Goal: Transaction & Acquisition: Obtain resource

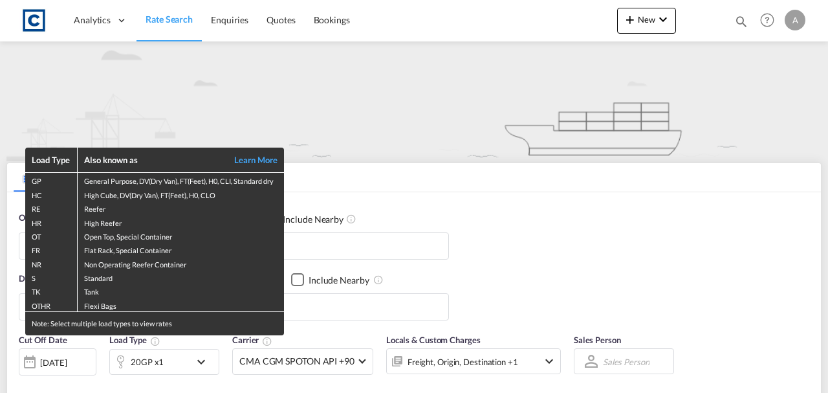
type input "GB-IP32, [GEOGRAPHIC_DATA]"
type input "Jawaharlal Nehru (Nhava Sheva), INNSA"
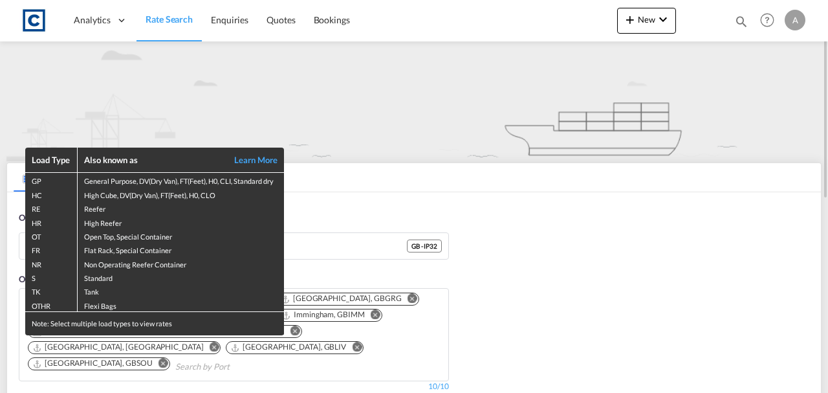
drag, startPoint x: 329, startPoint y: 251, endPoint x: 319, endPoint y: 247, distance: 9.9
click at [327, 250] on div "Load Type Also known as Learn More GP General Purpose, DV(Dry Van), FT(Feet), H…" at bounding box center [414, 196] width 828 height 393
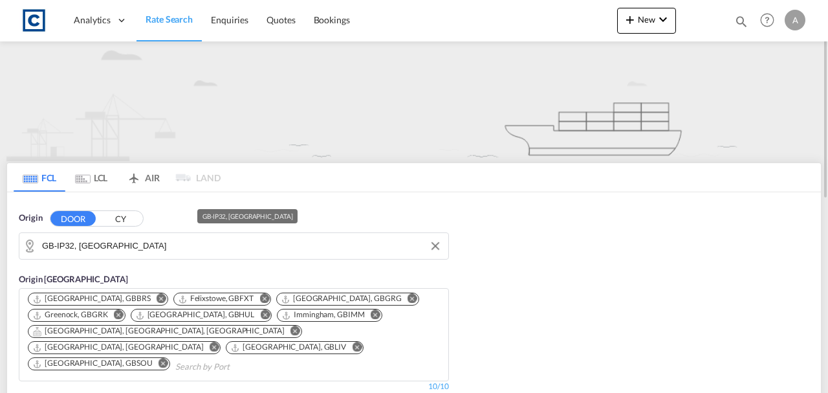
click at [318, 246] on input "GB-IP32, West Suffolk" at bounding box center [242, 245] width 400 height 19
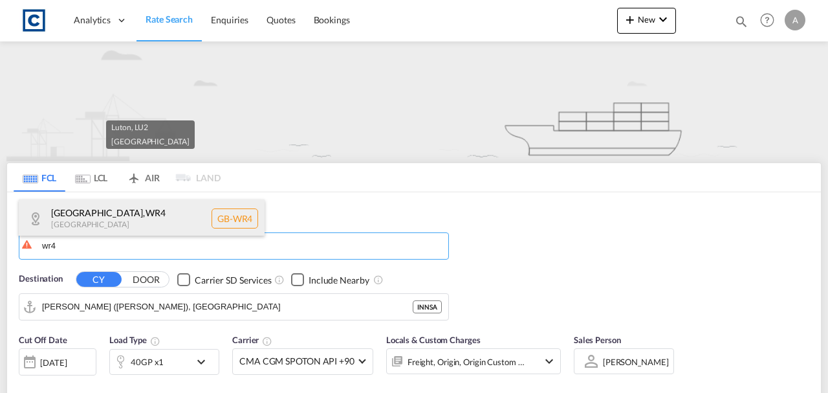
click at [142, 228] on div "Worcester , WR4 United Kingdom GB-WR4" at bounding box center [142, 218] width 246 height 39
type input "GB-WR4, Worcester"
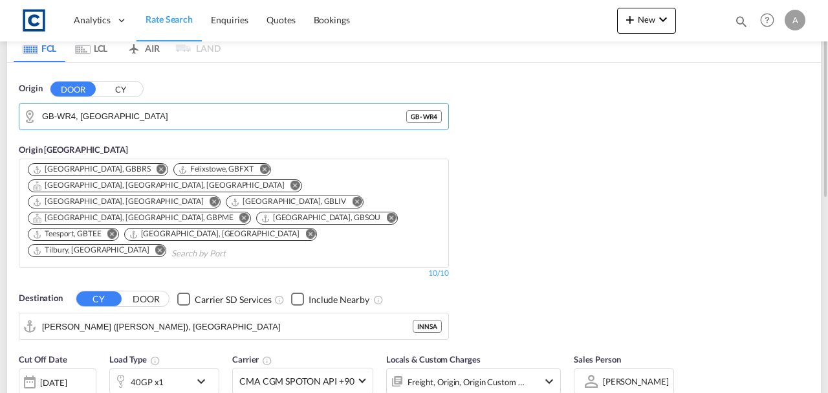
scroll to position [172, 0]
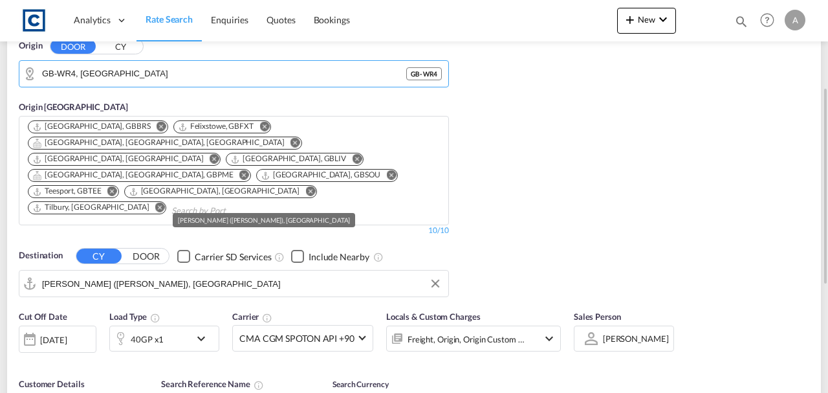
drag, startPoint x: 136, startPoint y: 254, endPoint x: 150, endPoint y: 257, distance: 14.0
click at [136, 274] on input "Jawaharlal Nehru (Nhava Sheva), INNSA" at bounding box center [242, 283] width 400 height 19
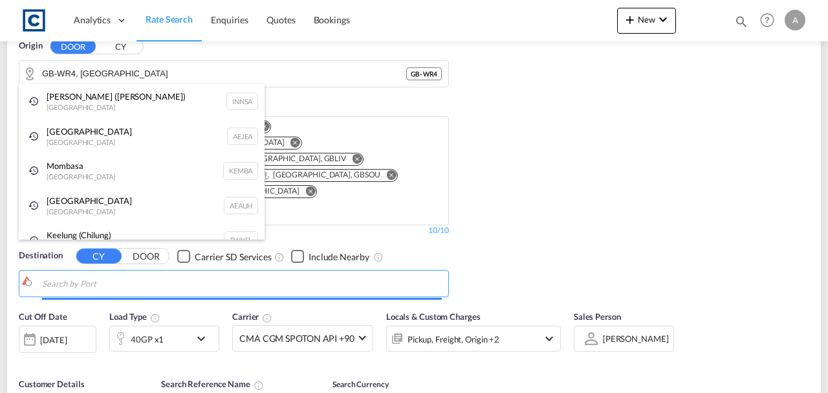
type input "o"
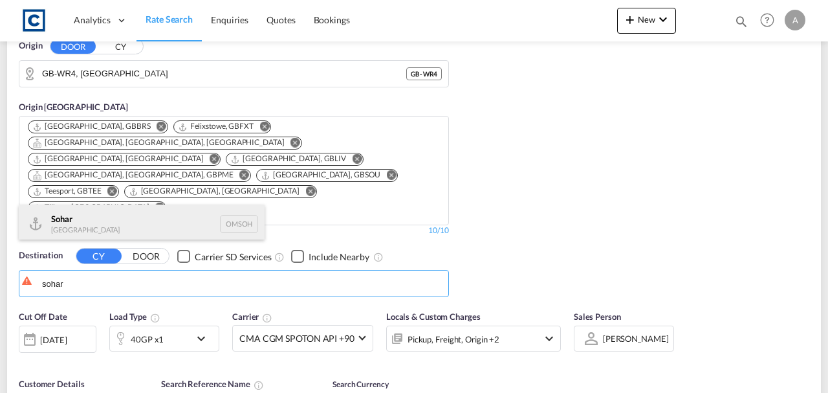
click at [147, 213] on div "Sohar Oman OMSOH" at bounding box center [142, 223] width 246 height 39
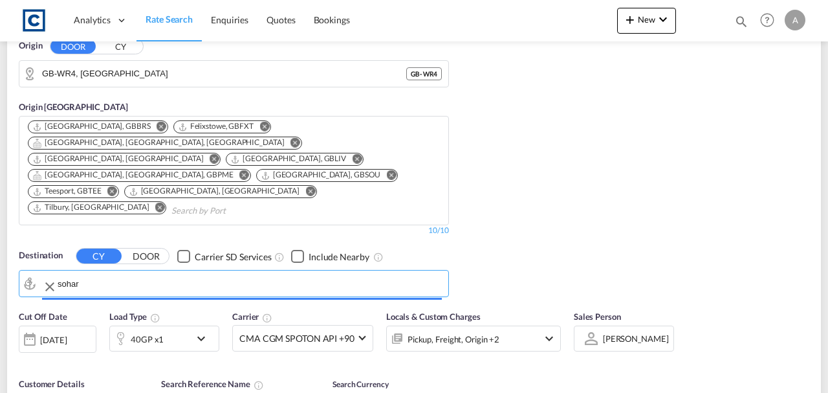
type input "Sohar, OMSOH"
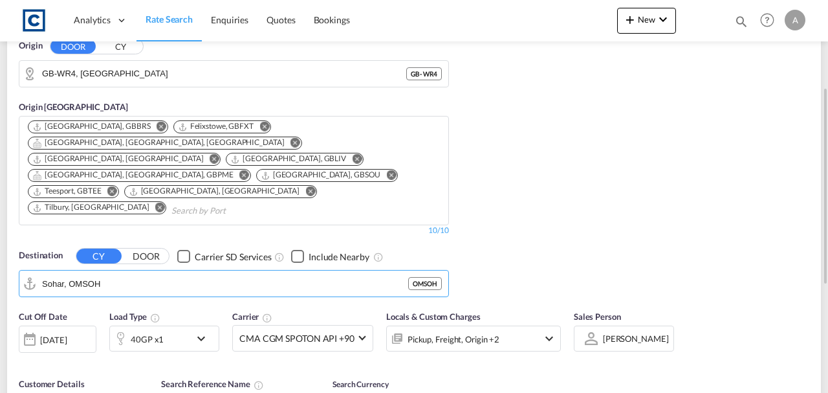
click at [521, 325] on div "Pickup, Freight, Origin +2" at bounding box center [456, 338] width 138 height 26
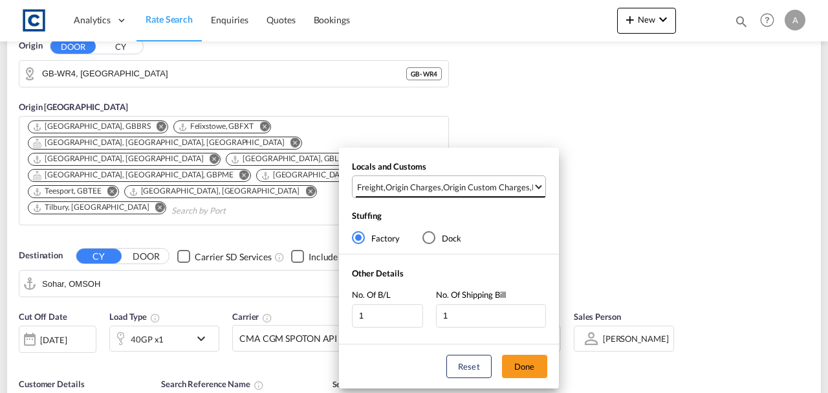
click at [496, 180] on md-select-value "Freight , Origin Charges , Origin Custom Charges , Pickup Charges" at bounding box center [450, 186] width 189 height 21
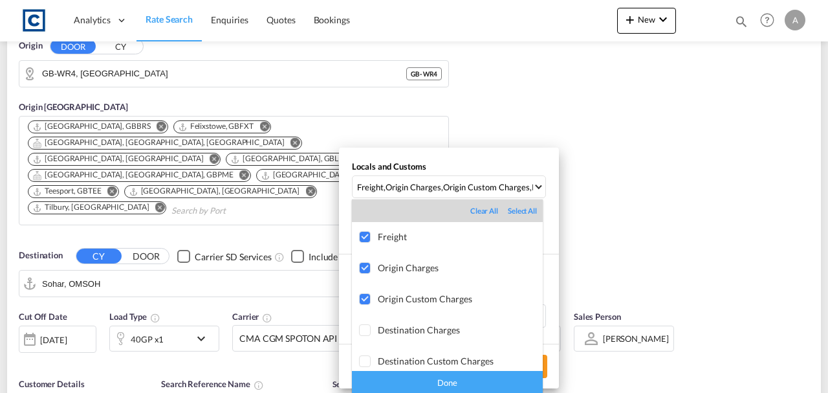
click at [491, 379] on div "Done" at bounding box center [447, 382] width 191 height 23
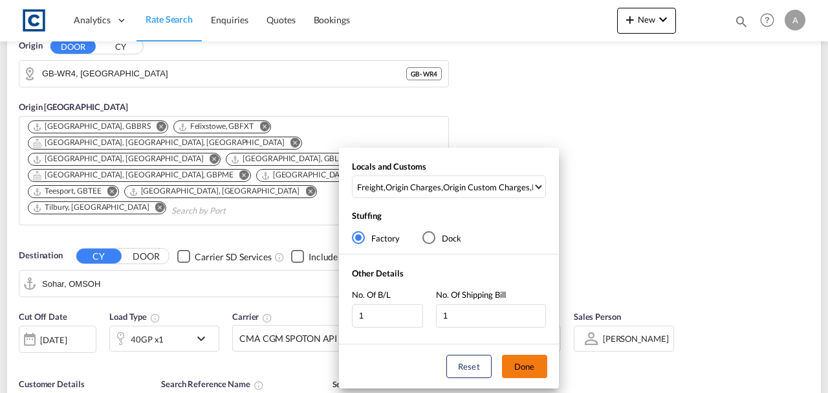
click at [516, 367] on button "Done" at bounding box center [524, 365] width 45 height 23
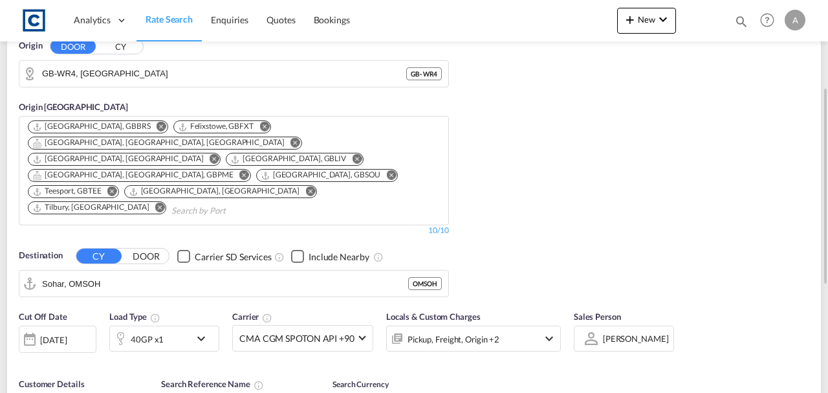
click at [585, 340] on div "Cut Off Date 18 Sep 2025 18/09/2025 Load Type 40GP x1 Carrier CMA CGM SPOTON AP…" at bounding box center [414, 366] width 814 height 126
click at [131, 330] on div "40GP x1" at bounding box center [147, 339] width 33 height 18
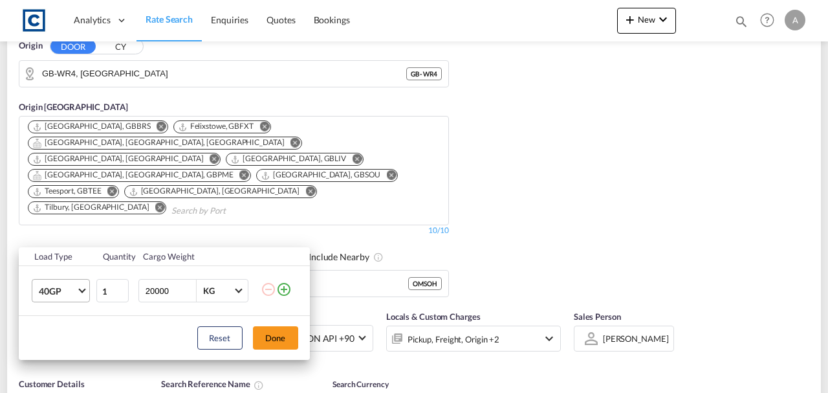
click at [64, 294] on span "40GP" at bounding box center [58, 291] width 38 height 13
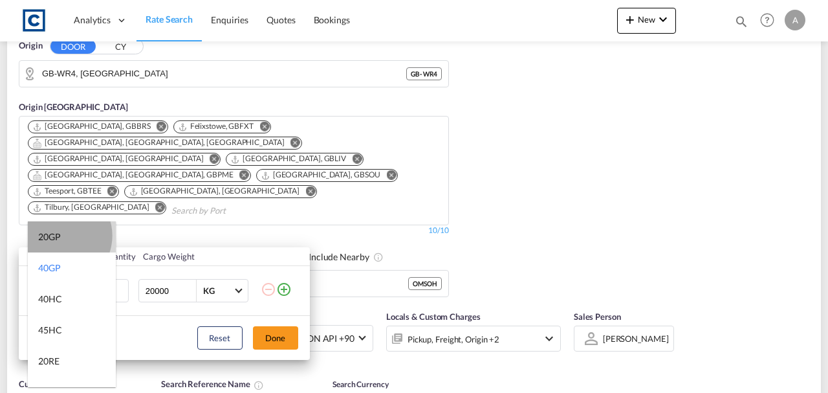
click at [60, 235] on div "20GP" at bounding box center [49, 236] width 23 height 13
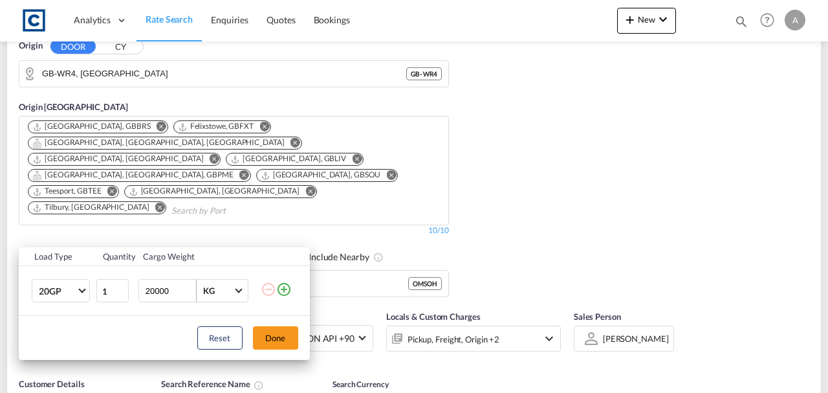
click at [286, 287] on md-icon "icon-plus-circle-outline" at bounding box center [284, 289] width 16 height 16
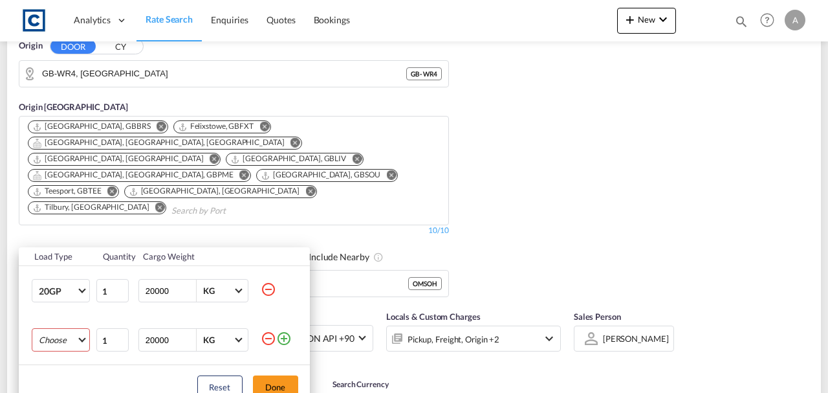
click at [43, 345] on md-select "Choose 20GP 40GP 40HC 45HC 20RE 40RE 40HR 20OT 40OT 20FR 40FR 40NR 20NR 45S 20T…" at bounding box center [61, 339] width 58 height 23
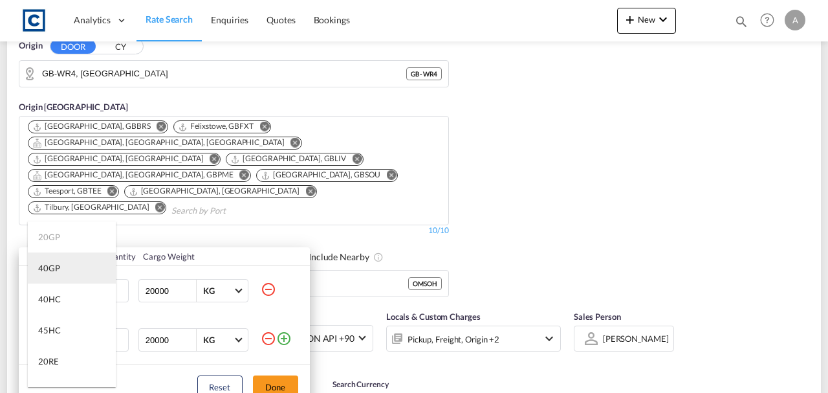
click at [60, 272] on md-option "40GP" at bounding box center [72, 267] width 88 height 31
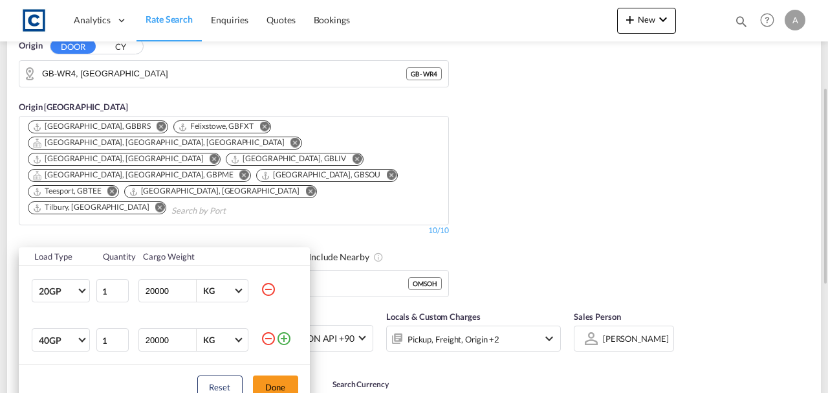
drag, startPoint x: 265, startPoint y: 381, endPoint x: 288, endPoint y: 375, distance: 24.0
click at [265, 381] on button "Done" at bounding box center [275, 386] width 45 height 23
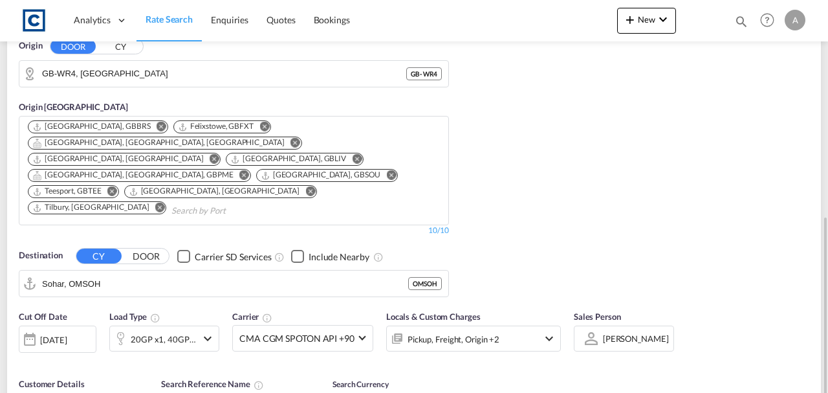
scroll to position [387, 0]
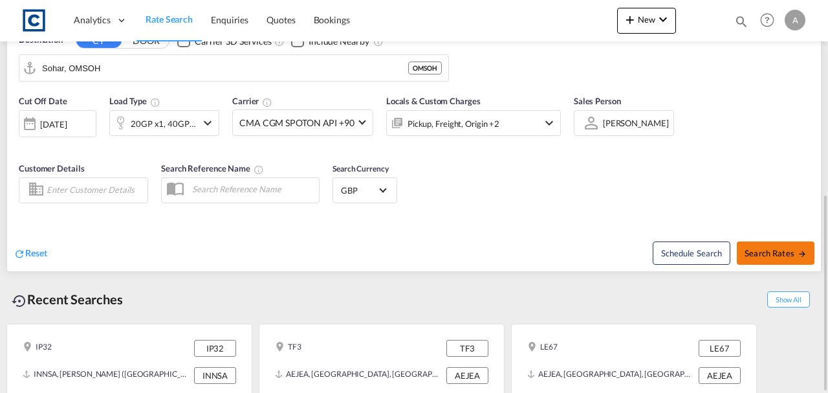
click at [803, 249] on md-icon "icon-arrow-right" at bounding box center [801, 253] width 9 height 9
type input "WR4 to OMSOH / 18 Sep 2025"
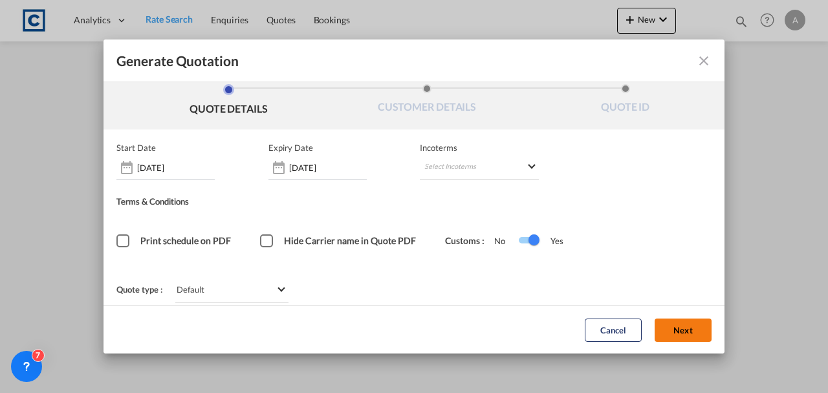
scroll to position [17, 0]
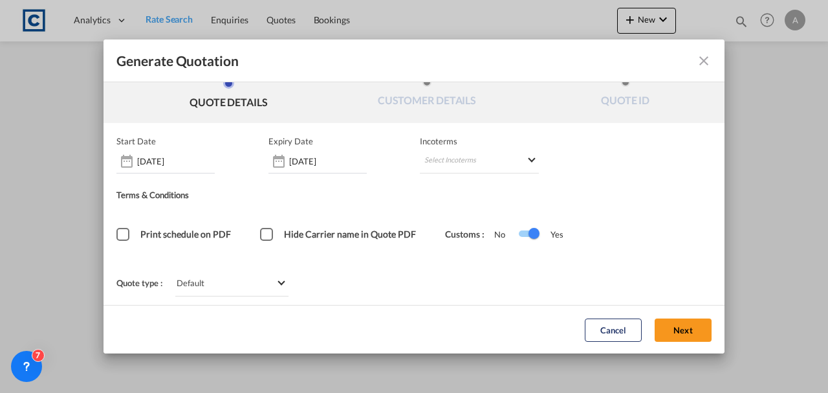
click at [685, 323] on button "Next" at bounding box center [682, 329] width 57 height 23
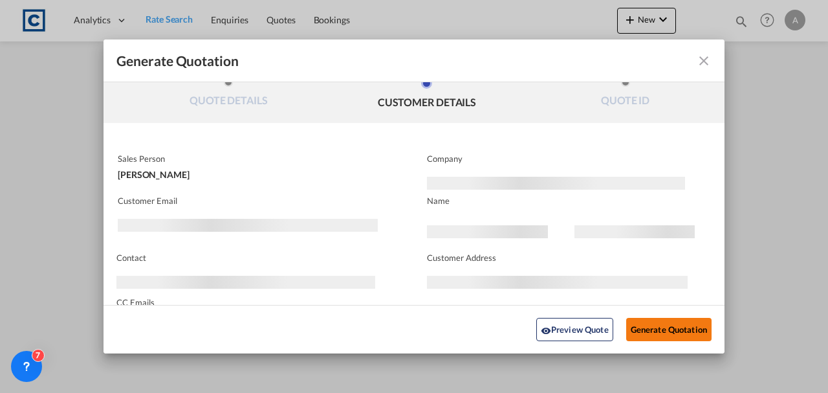
scroll to position [0, 0]
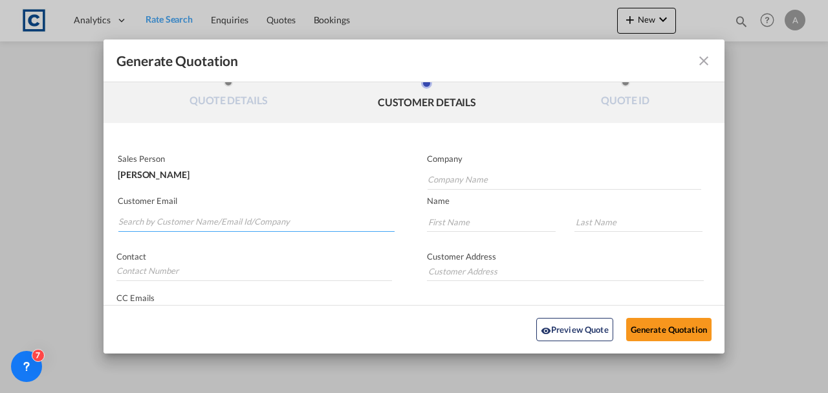
click at [216, 224] on input "Search by Customer Name/Email Id/Company" at bounding box center [256, 221] width 276 height 19
paste input "ndrea.Locarno@gruber-logistics.com"
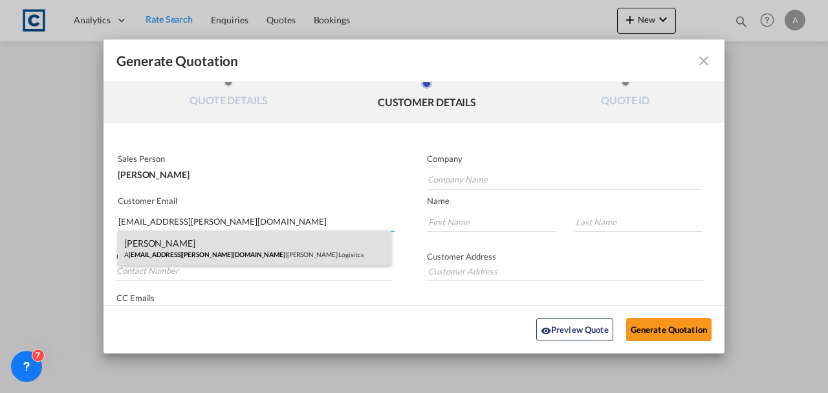
type input "ndrea.Locarno@gruber-logistics.com"
click at [288, 252] on div "Andrea Locarno A ndrea.Locarno@gruber-logistics.com | Gruber Logisitcs" at bounding box center [255, 247] width 274 height 35
type input "Gruber Logisitcs"
type input "Andrea.Locarno@gruber-logistics.com"
type input "Andrea"
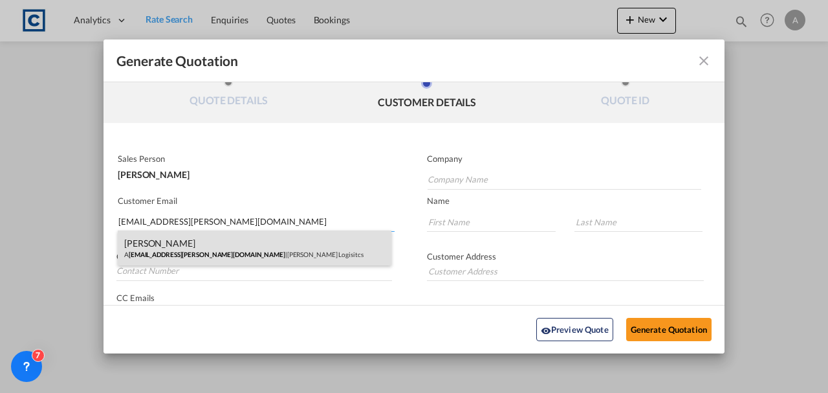
type input "Locarno"
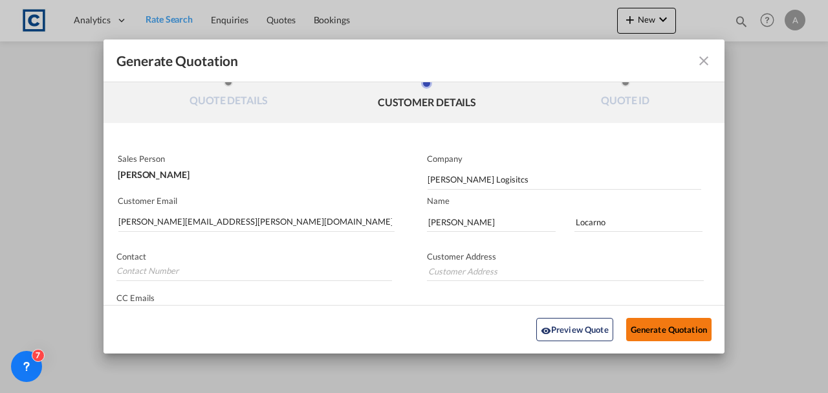
click at [649, 323] on button "Generate Quotation" at bounding box center [668, 329] width 85 height 23
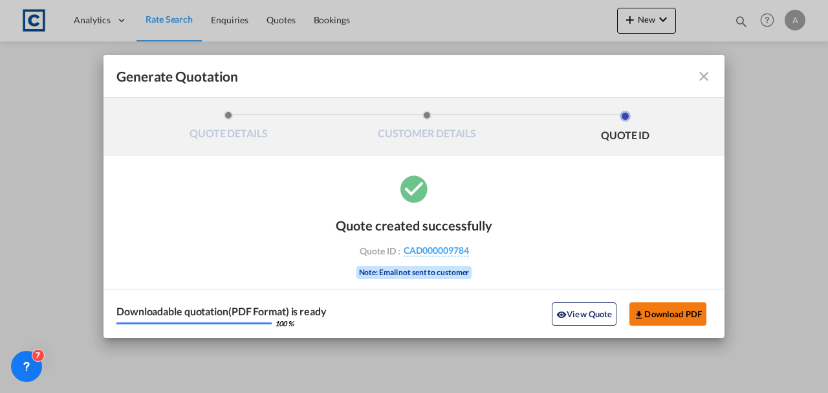
click at [633, 306] on button "Download PDF" at bounding box center [667, 313] width 77 height 23
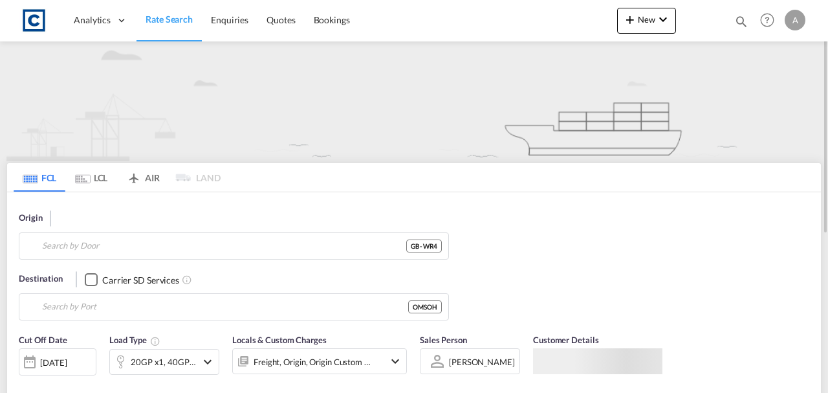
type input "WR4"
type input "Sohar, OMSOH"
click at [132, 237] on input "WR4" at bounding box center [242, 245] width 400 height 19
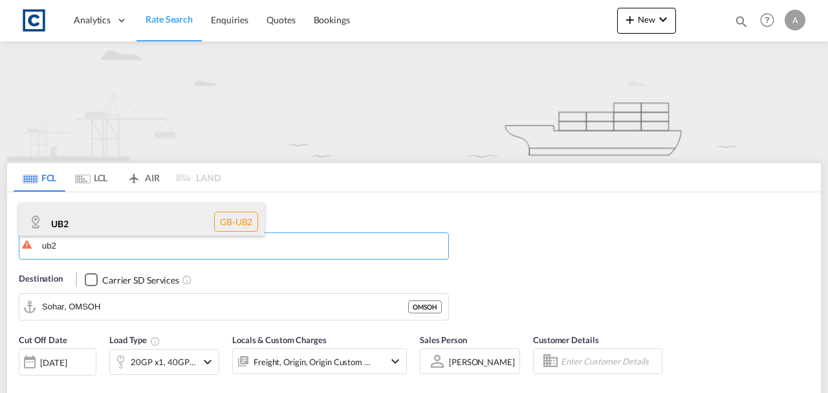
click at [141, 219] on div "UB2 GB-UB2" at bounding box center [142, 221] width 246 height 39
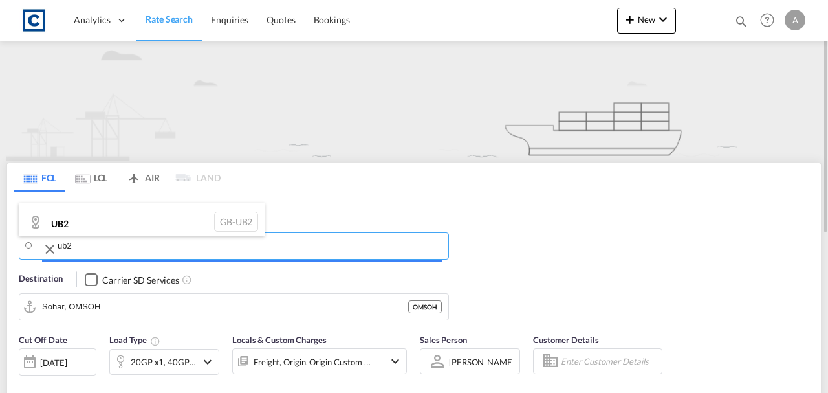
type input "UB2"
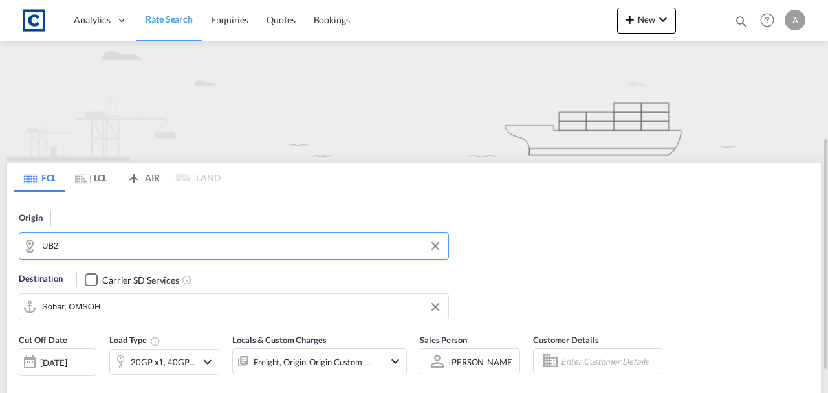
scroll to position [172, 0]
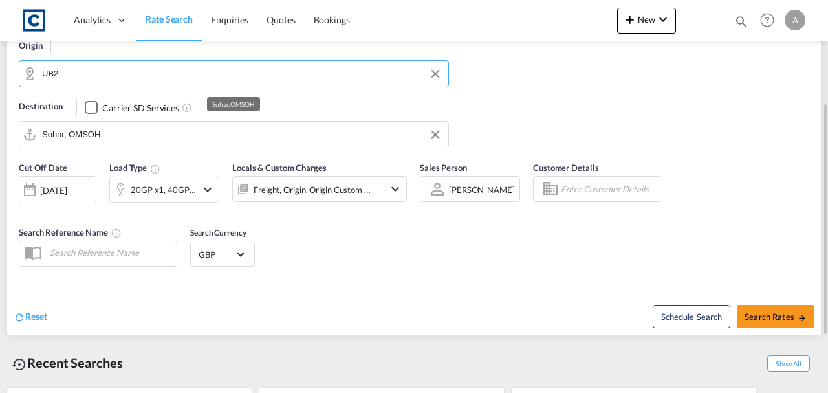
click at [144, 138] on input "Sohar, OMSOH" at bounding box center [242, 134] width 400 height 19
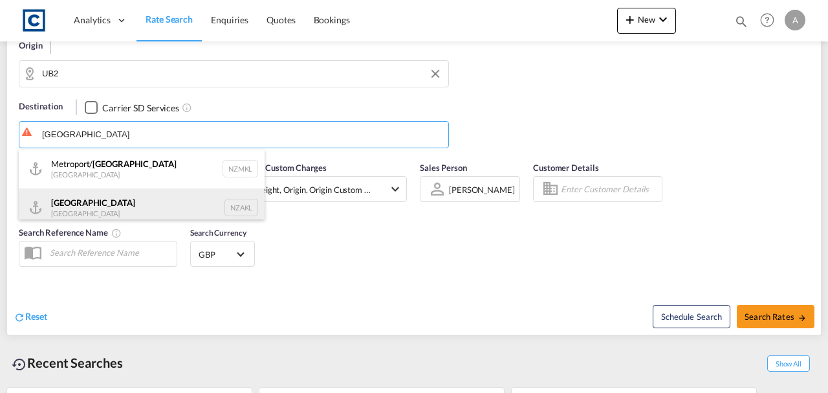
click at [127, 197] on div "Auckland New Zealand NZAKL" at bounding box center [142, 207] width 246 height 39
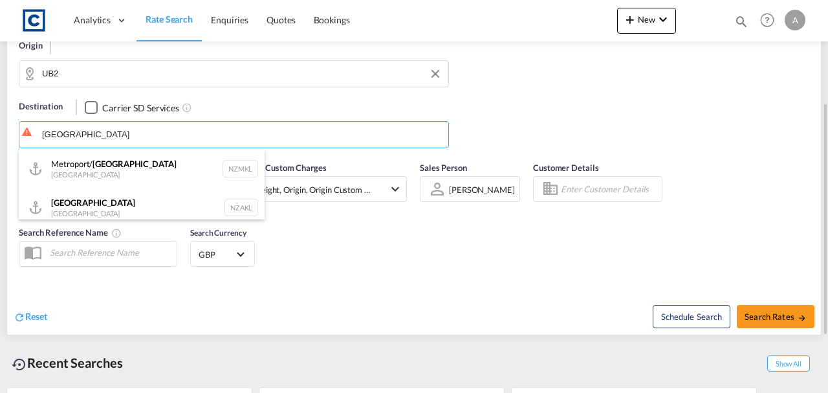
type input "Auckland, NZAKL"
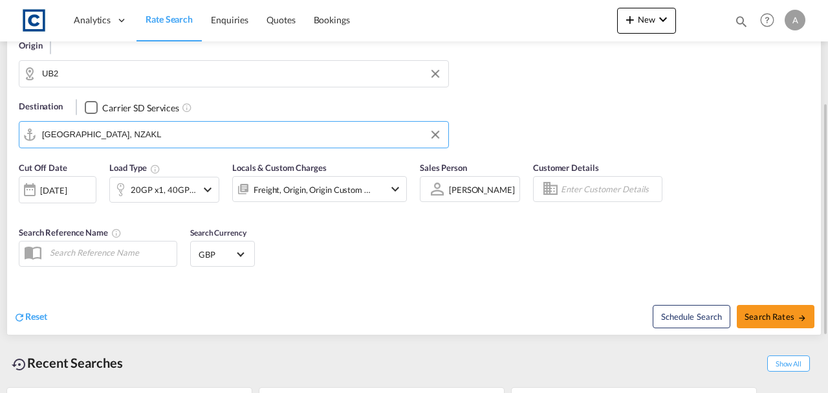
click at [296, 193] on div "Freight, Origin, Origin Custom +1" at bounding box center [313, 189] width 118 height 18
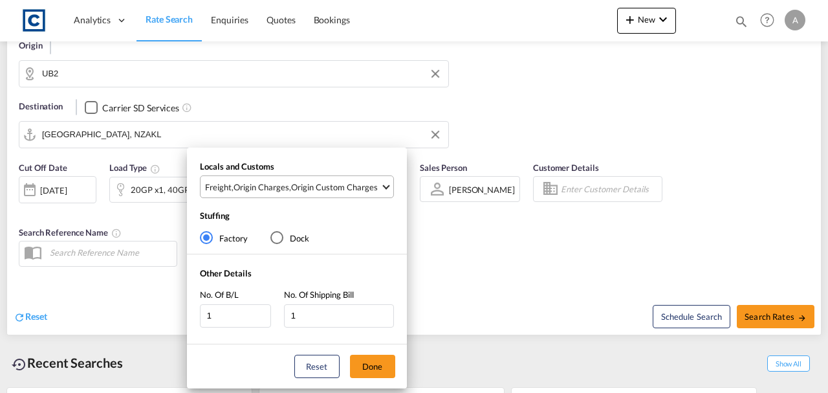
drag, startPoint x: 297, startPoint y: 188, endPoint x: 293, endPoint y: 235, distance: 46.8
click at [297, 188] on div "Origin Custom Charges" at bounding box center [334, 187] width 87 height 12
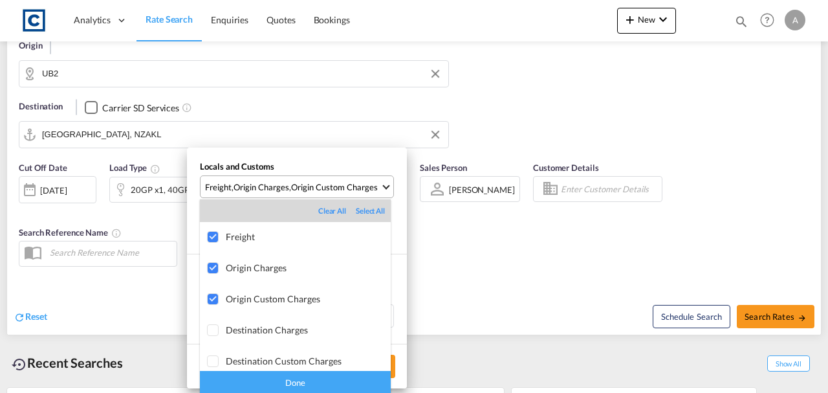
click at [328, 379] on div "Done" at bounding box center [295, 382] width 191 height 23
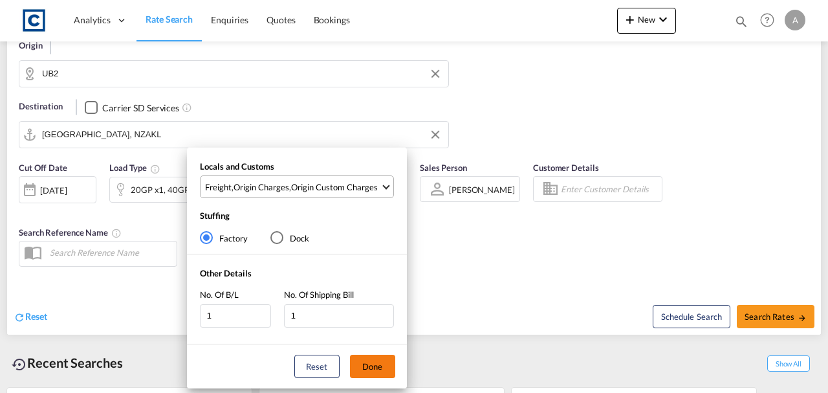
click at [362, 369] on button "Done" at bounding box center [372, 365] width 45 height 23
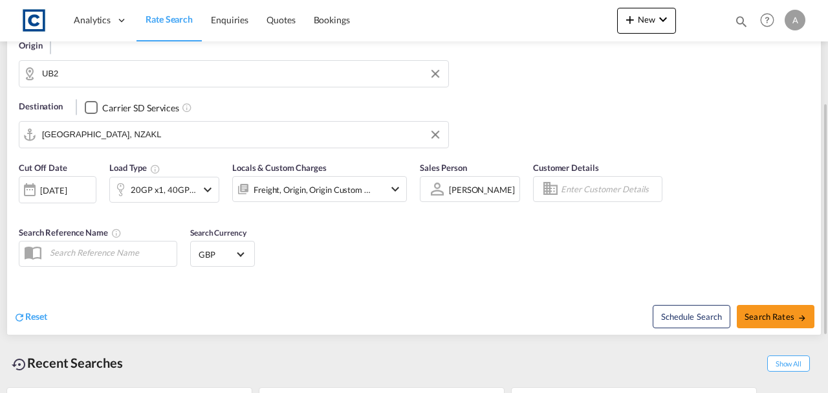
click at [449, 270] on div "Cut Off Date 18 Sep 2025 18/09/2025 Load Type 20GP x1, 40GP x1 Locals & Custom …" at bounding box center [414, 217] width 814 height 124
click at [156, 188] on div "20GP x1, 40GP x1" at bounding box center [164, 189] width 66 height 18
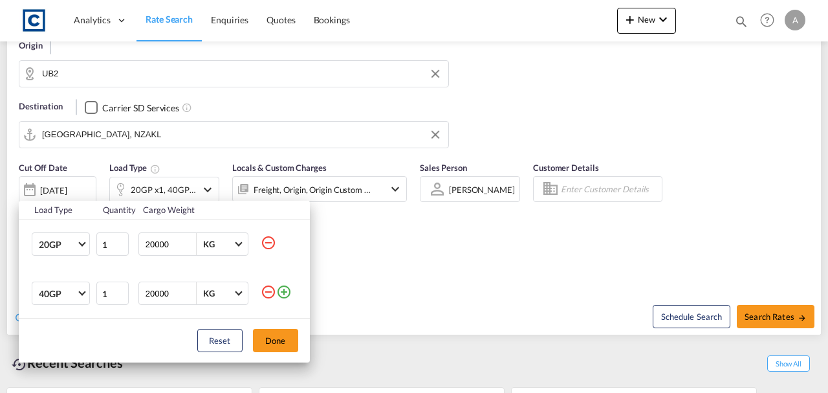
click at [268, 243] on md-icon "icon-minus-circle-outline" at bounding box center [269, 243] width 16 height 16
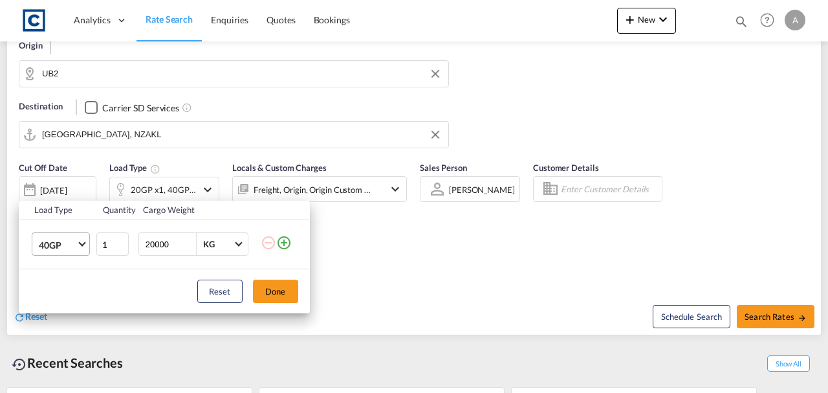
click at [75, 247] on span "40GP" at bounding box center [58, 245] width 38 height 13
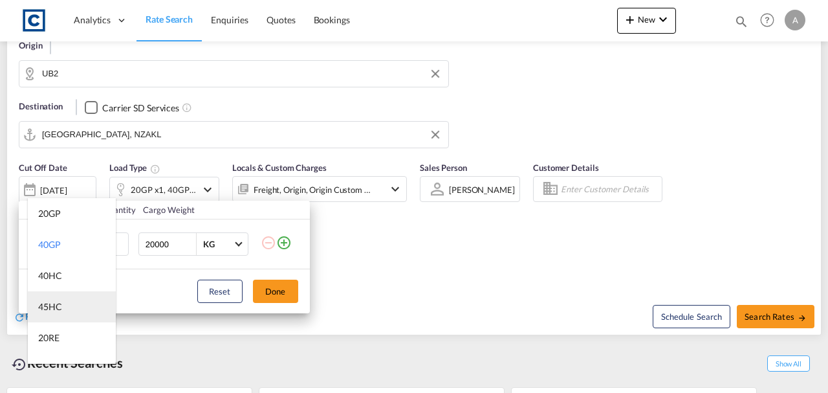
scroll to position [86, 0]
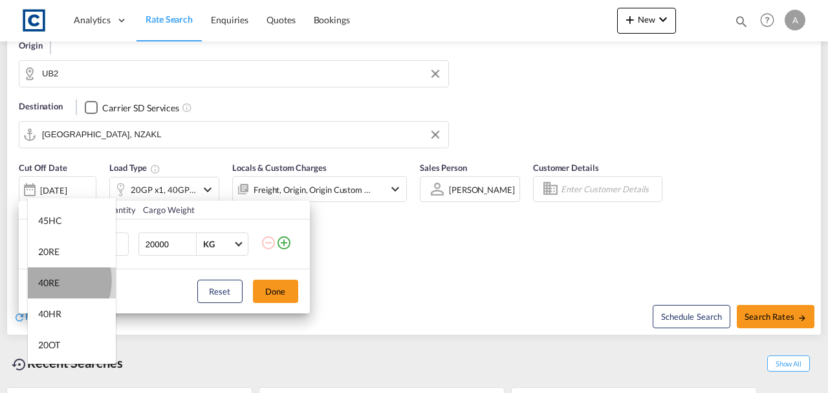
click at [52, 280] on div "40RE" at bounding box center [48, 282] width 21 height 13
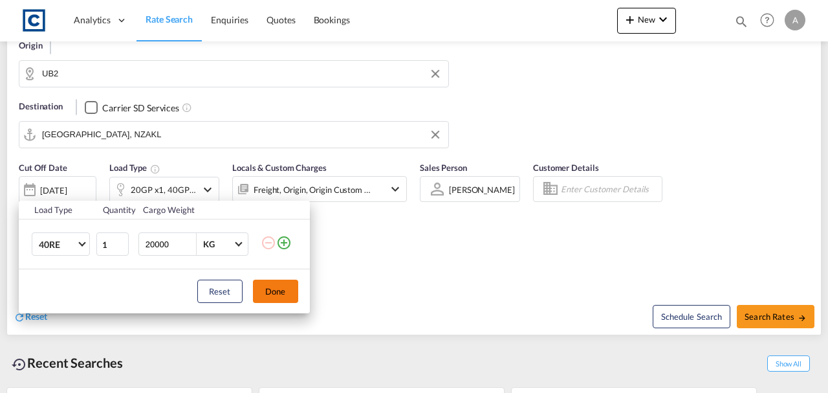
click at [305, 295] on div "Reset Done" at bounding box center [164, 291] width 291 height 44
drag, startPoint x: 281, startPoint y: 292, endPoint x: 479, endPoint y: 281, distance: 197.6
click at [287, 292] on button "Done" at bounding box center [275, 290] width 45 height 23
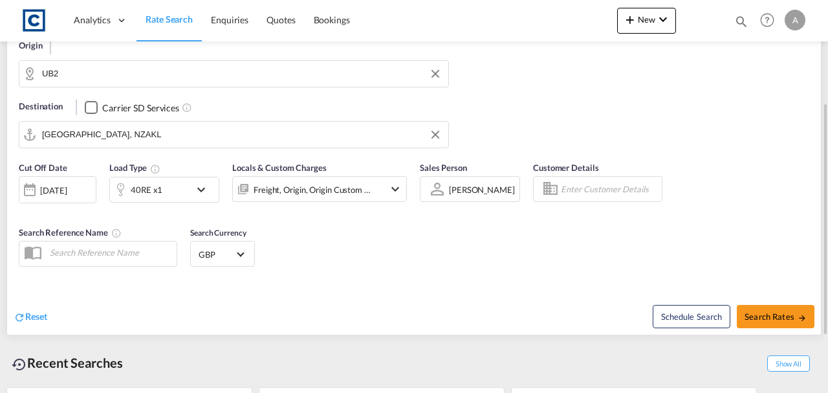
click at [819, 305] on div "Schedule Search Search Rates" at bounding box center [619, 310] width 404 height 50
click at [794, 316] on span "Search Rates" at bounding box center [775, 316] width 62 height 10
type input "UB2 to NZAKL / 18 Sep 2025"
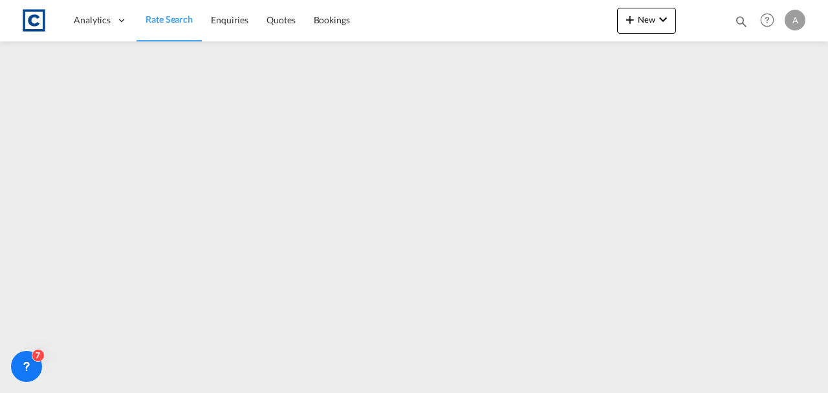
click at [174, 25] on span "Rate Search" at bounding box center [169, 19] width 47 height 13
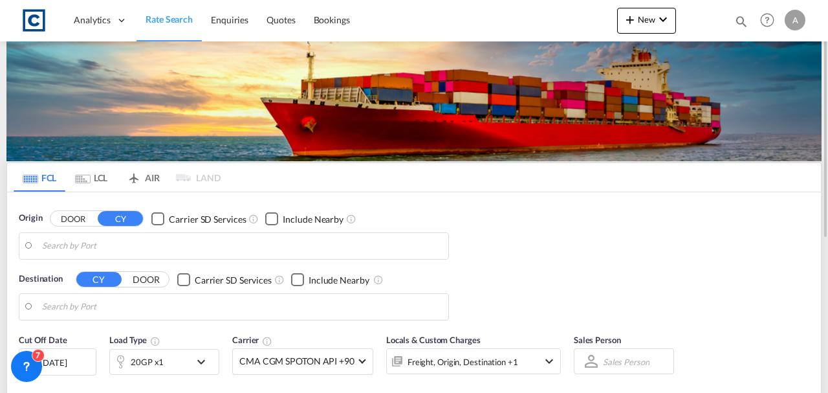
type input "GB-UB2, Ealing"
type input "Auckland, NZAKL"
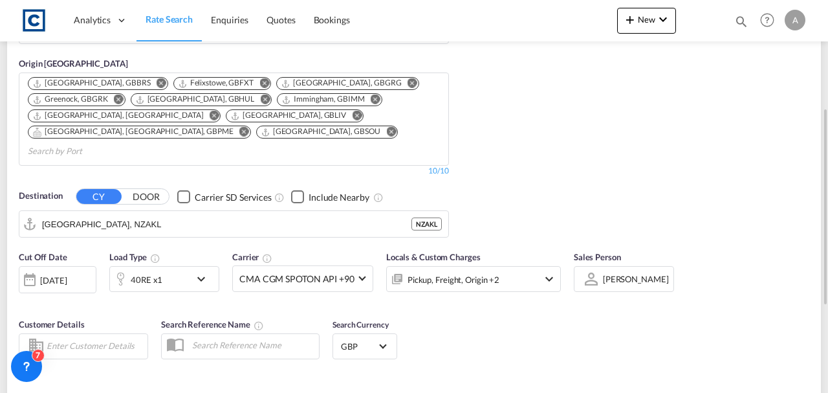
scroll to position [301, 0]
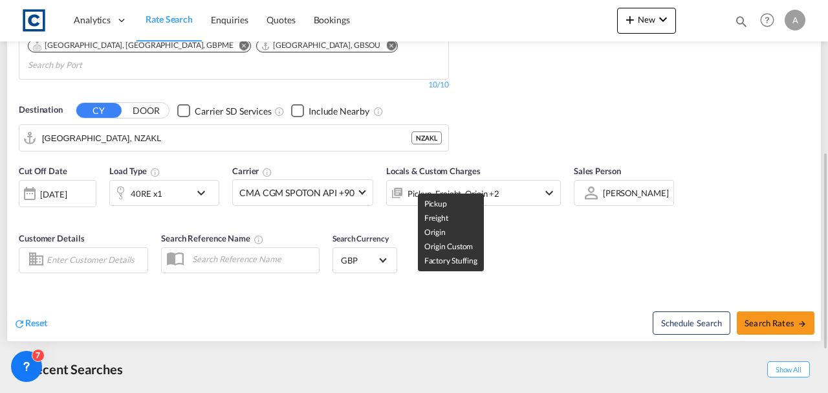
click at [420, 184] on div "Pickup, Freight, Origin +2" at bounding box center [453, 193] width 92 height 18
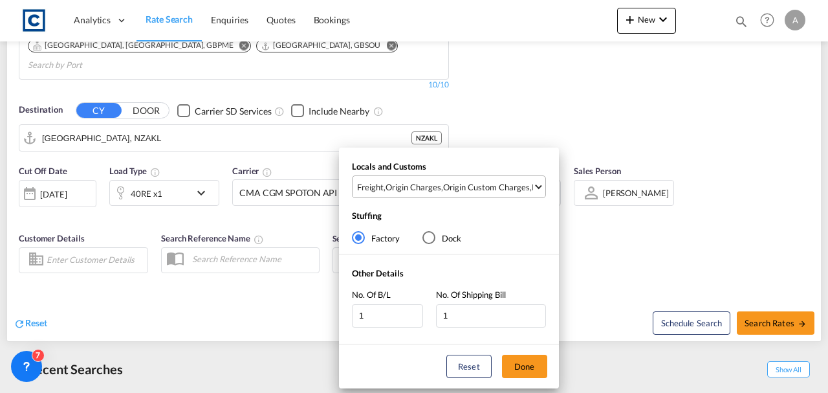
click at [429, 178] on md-select-value "Freight , Origin Charges , Origin Custom Charges , Pickup Charges" at bounding box center [450, 186] width 189 height 21
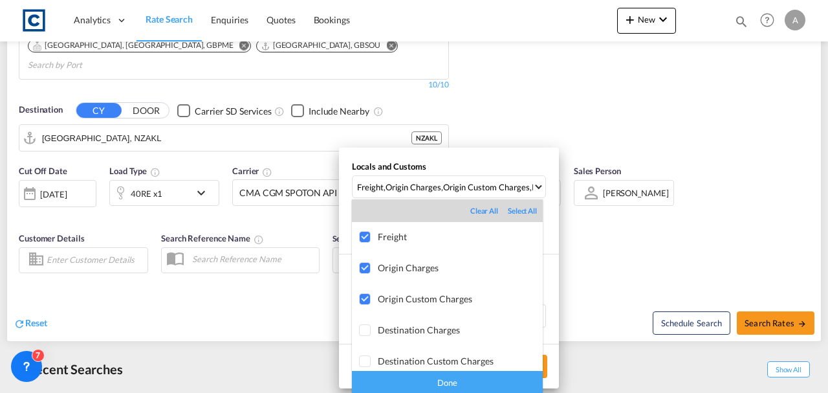
click at [499, 383] on div "Done" at bounding box center [447, 382] width 191 height 23
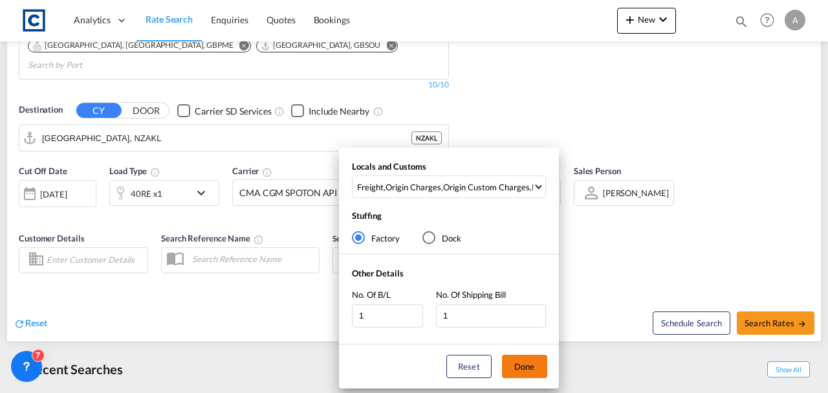
click at [530, 371] on button "Done" at bounding box center [524, 365] width 45 height 23
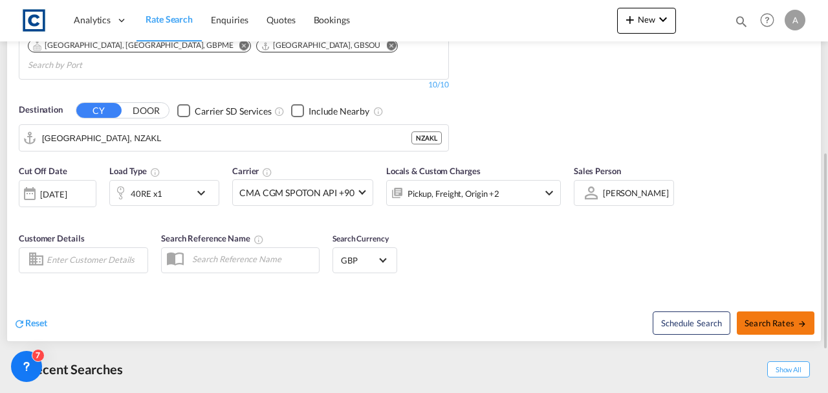
click at [763, 318] on span "Search Rates" at bounding box center [775, 323] width 62 height 10
type input "UB2 to NZAKL / 18 Sep 2025"
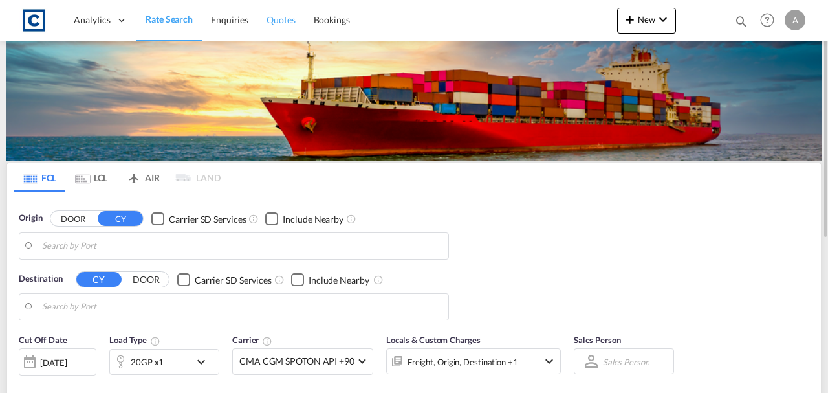
type input "GB-UB2, Ealing"
type input "Auckland, NZAKL"
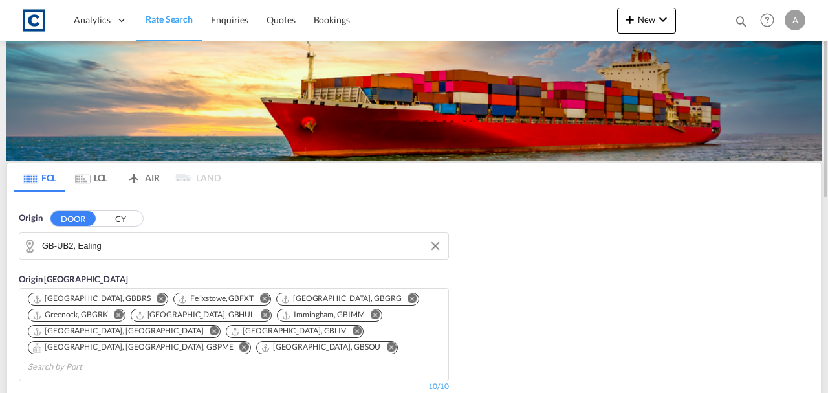
click at [140, 247] on input "GB-UB2, Ealing" at bounding box center [242, 245] width 400 height 19
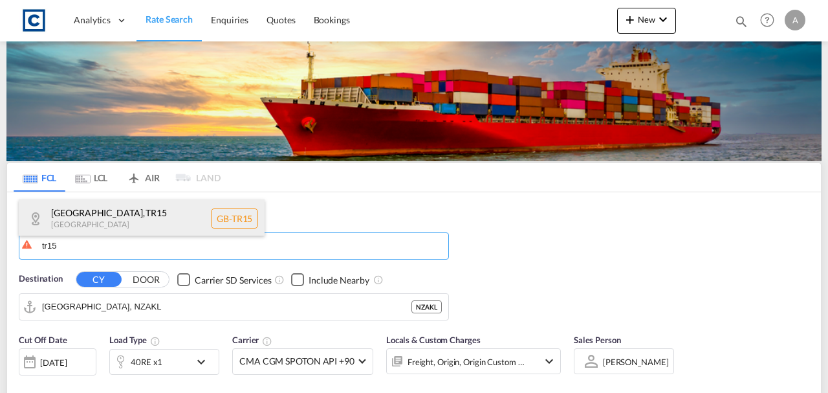
click at [109, 224] on div "Cornwall , TR15 United Kingdom GB-TR15" at bounding box center [142, 218] width 246 height 39
type input "GB-TR15, [GEOGRAPHIC_DATA]"
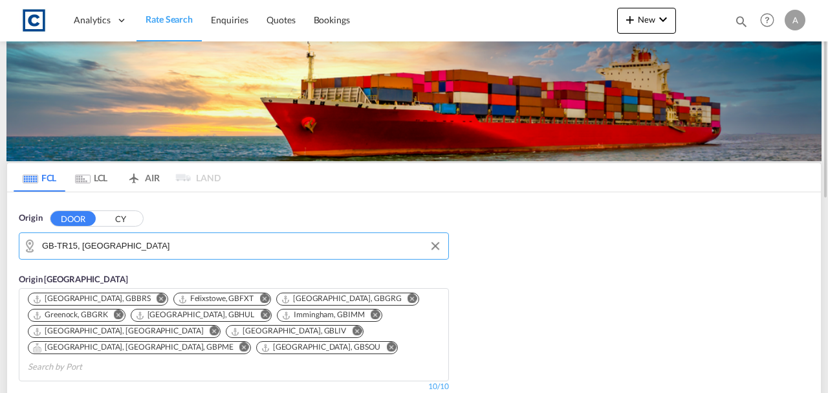
scroll to position [215, 0]
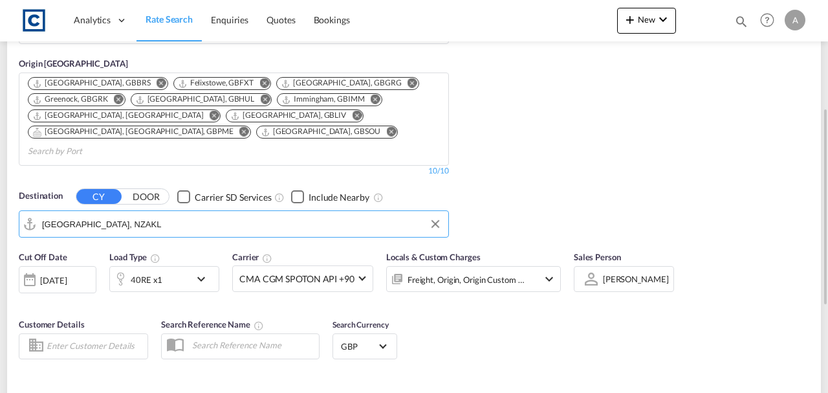
click at [130, 214] on input "Auckland, NZAKL" at bounding box center [242, 223] width 400 height 19
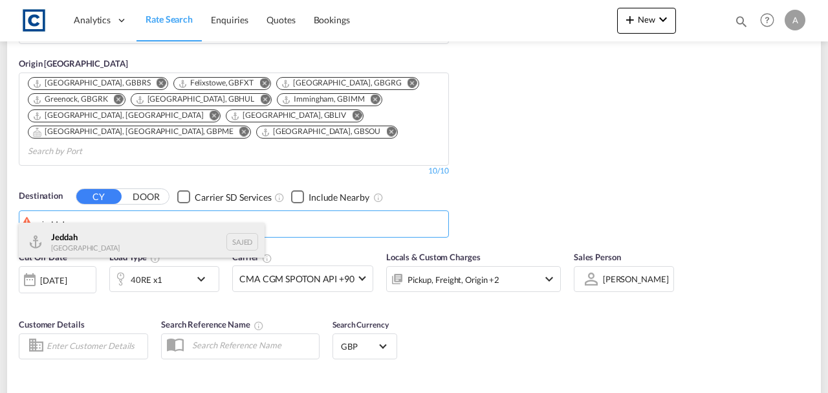
click at [129, 251] on div "Jeddah Saudi Arabia SAJED" at bounding box center [142, 241] width 246 height 39
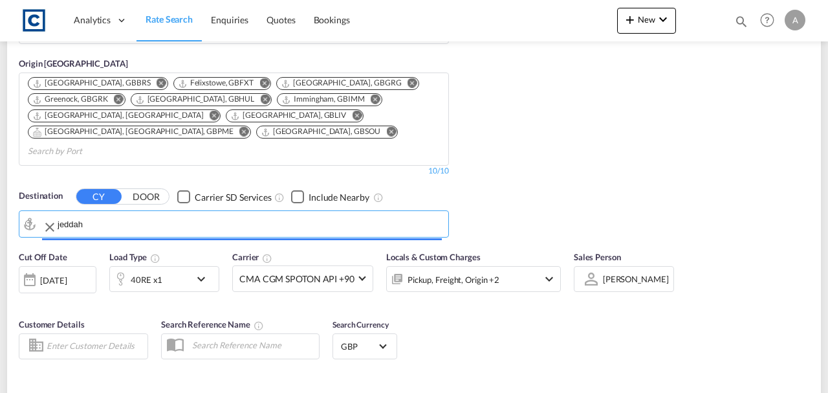
type input "Jeddah, SAJED"
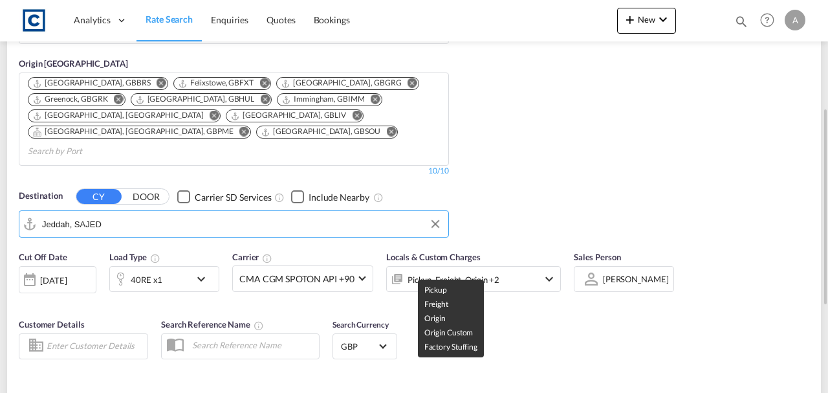
click at [498, 266] on div "Pickup, Freight, Origin +2" at bounding box center [456, 279] width 138 height 26
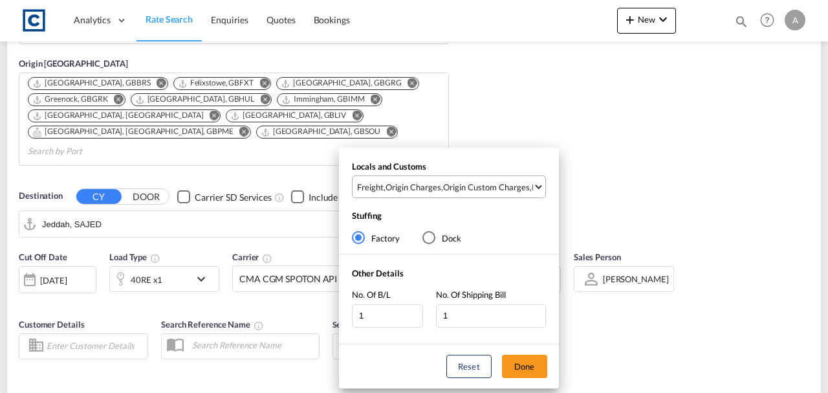
click at [486, 187] on div "Origin Custom Charges" at bounding box center [486, 187] width 87 height 12
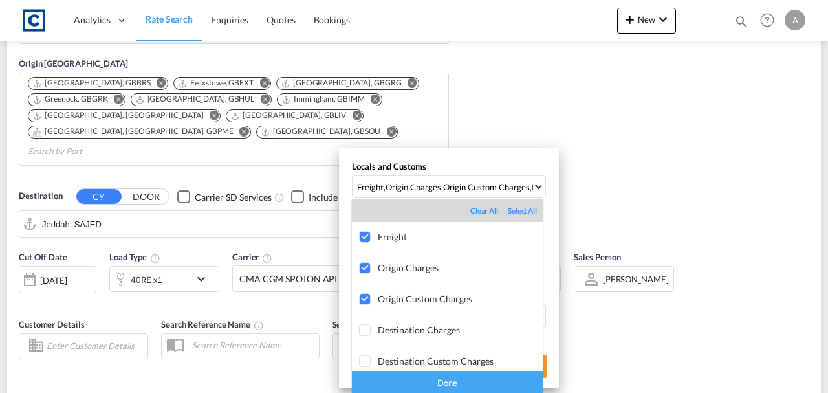
drag, startPoint x: 440, startPoint y: 380, endPoint x: 493, endPoint y: 380, distance: 53.7
click at [444, 380] on div "Done" at bounding box center [447, 382] width 191 height 23
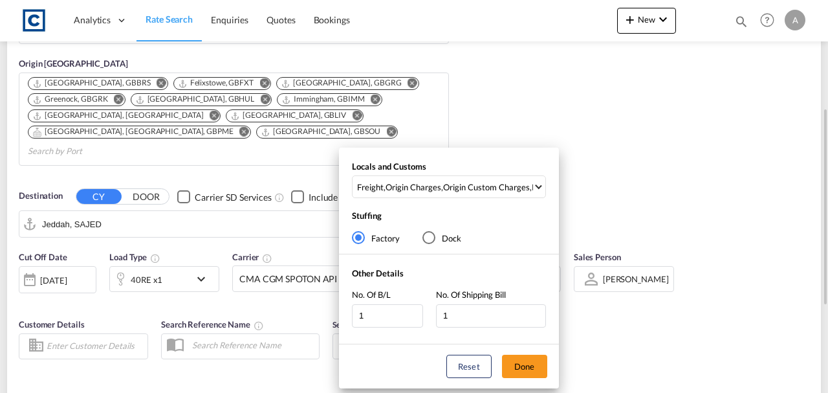
click at [518, 375] on button "Done" at bounding box center [524, 365] width 45 height 23
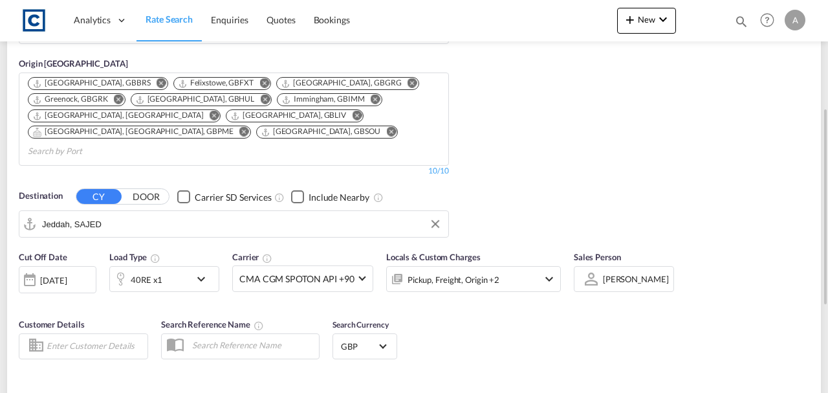
click at [557, 371] on div "Reset Schedule Search Search Rates" at bounding box center [414, 399] width 814 height 56
click at [147, 270] on div "40RE x1" at bounding box center [147, 279] width 32 height 18
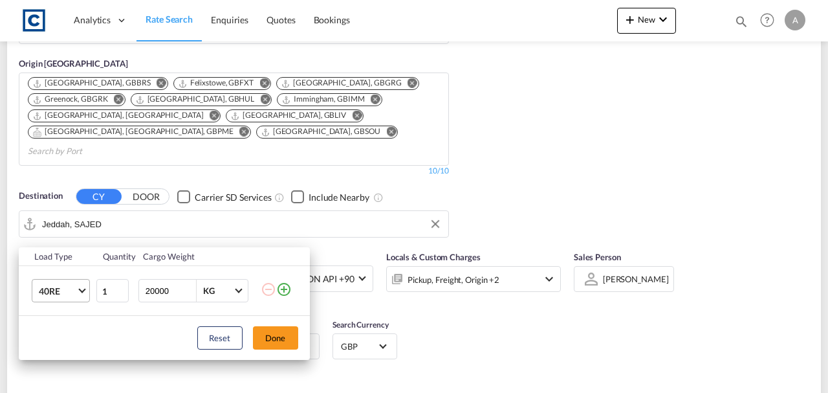
click at [71, 290] on span "40RE" at bounding box center [58, 291] width 38 height 13
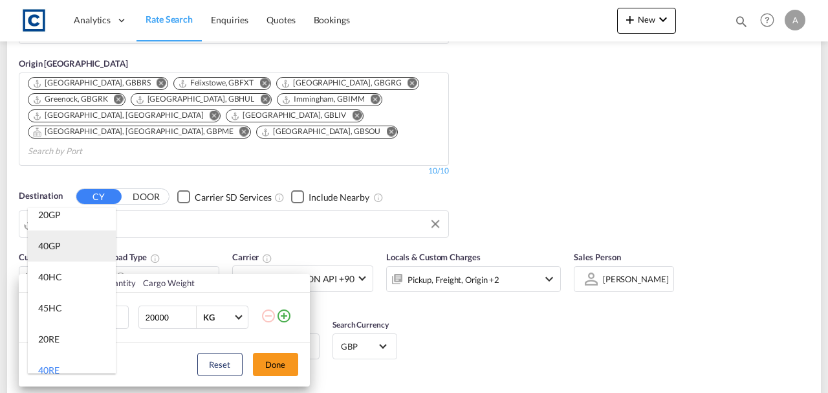
scroll to position [1, 0]
click at [58, 250] on div "40GP" at bounding box center [49, 252] width 23 height 13
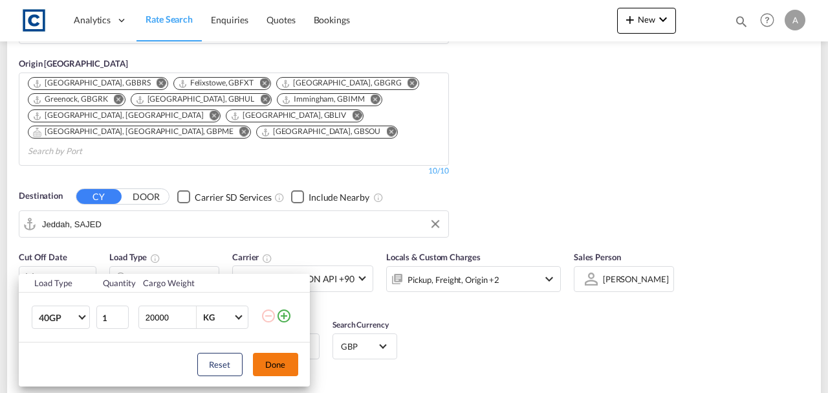
click at [269, 372] on button "Done" at bounding box center [275, 363] width 45 height 23
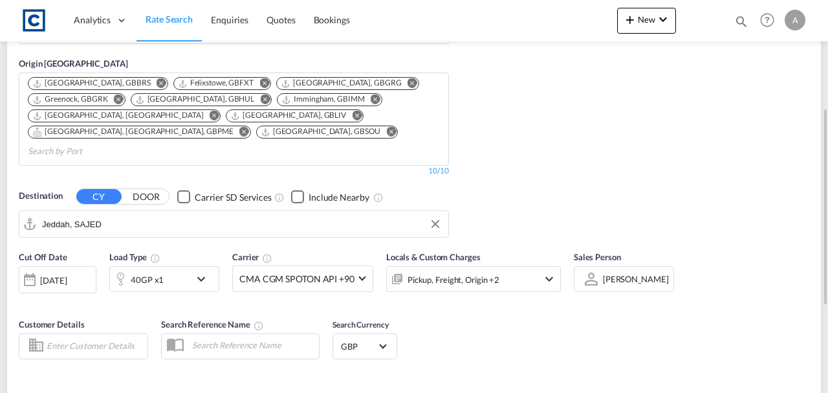
type input "TR15 to SAJED / 18 Sep 2025"
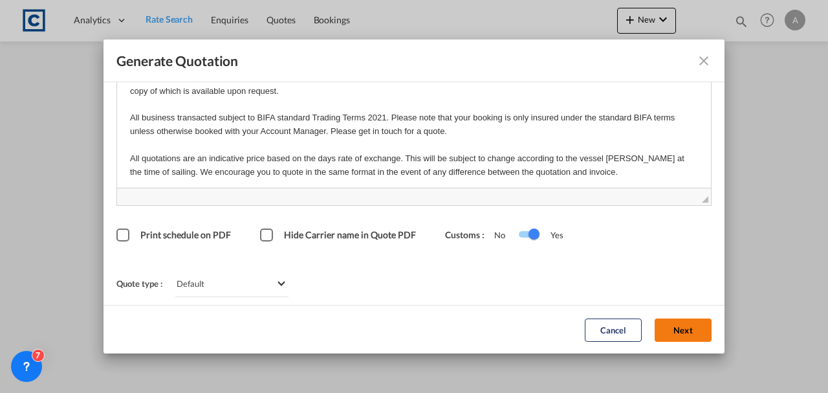
click at [662, 324] on button "Next" at bounding box center [682, 329] width 57 height 23
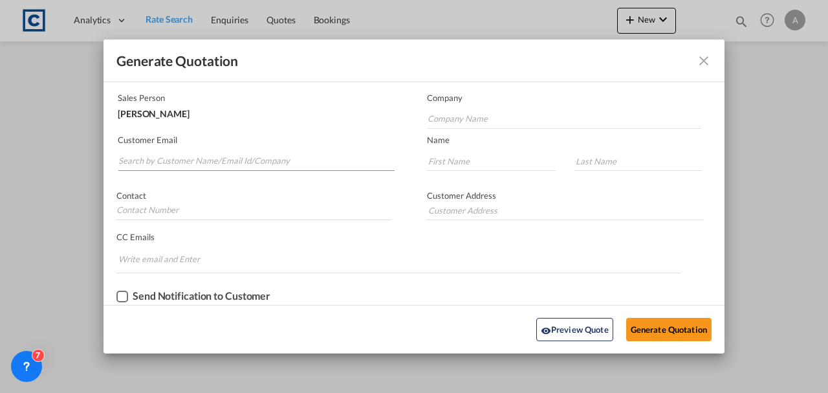
click at [225, 154] on input "Search by Customer Name/Email Id/Company" at bounding box center [256, 160] width 276 height 19
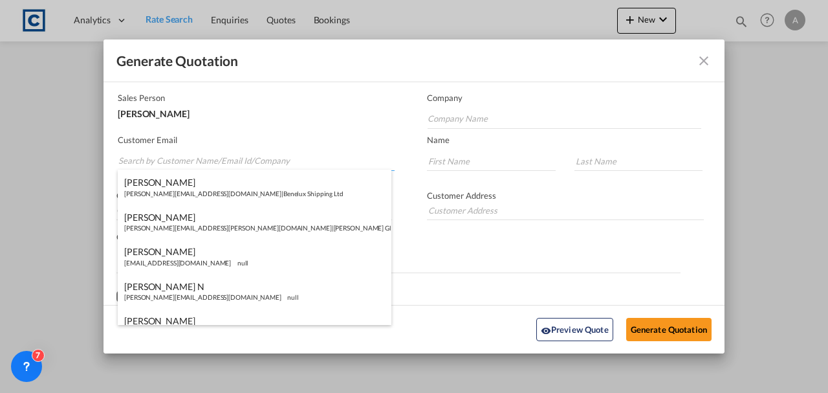
paste input "[EMAIL_ADDRESS][DOMAIN_NAME]"
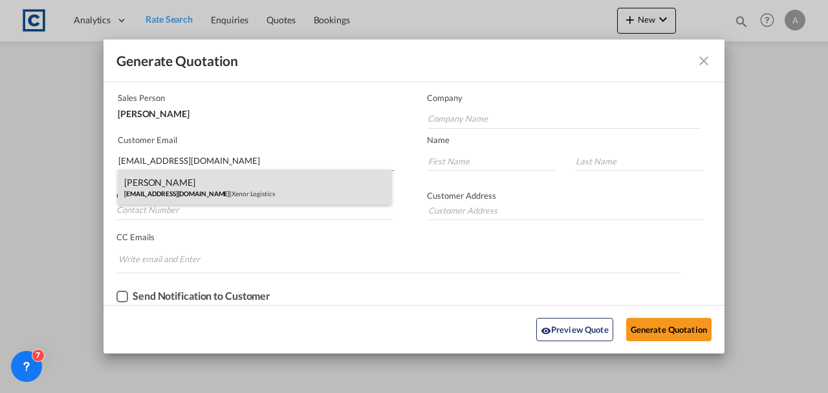
type input "[EMAIL_ADDRESS][DOMAIN_NAME]"
click at [305, 184] on div "[PERSON_NAME] [PERSON_NAME][EMAIL_ADDRESS][DOMAIN_NAME] | Xenor Logistics" at bounding box center [255, 186] width 274 height 35
type input "Xenor Logistics"
type input "[PERSON_NAME]"
type input "O'Donoughoe"
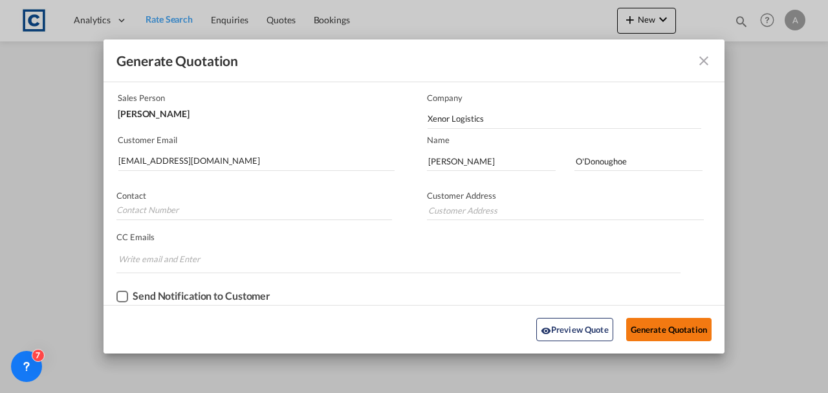
click at [640, 326] on button "Generate Quotation" at bounding box center [668, 329] width 85 height 23
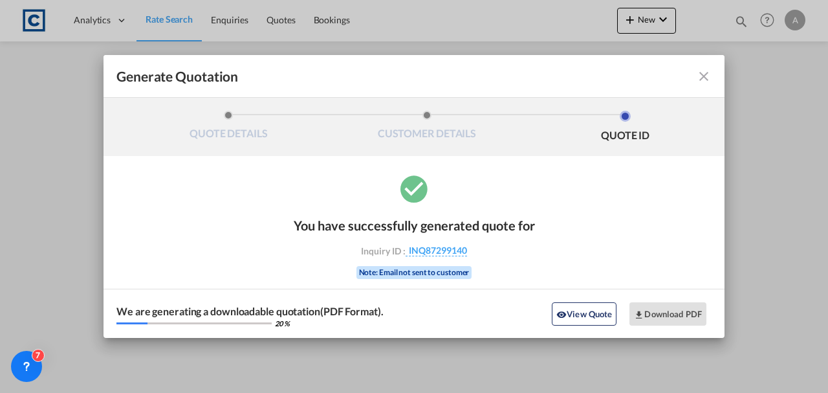
scroll to position [0, 0]
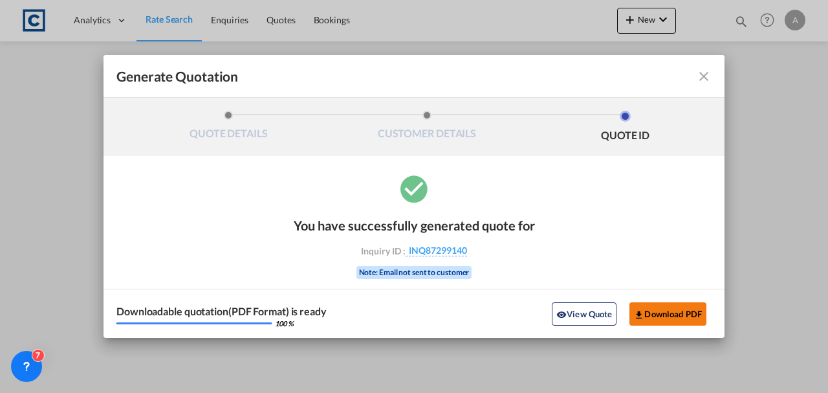
click at [647, 315] on button "Download PDF" at bounding box center [667, 313] width 77 height 23
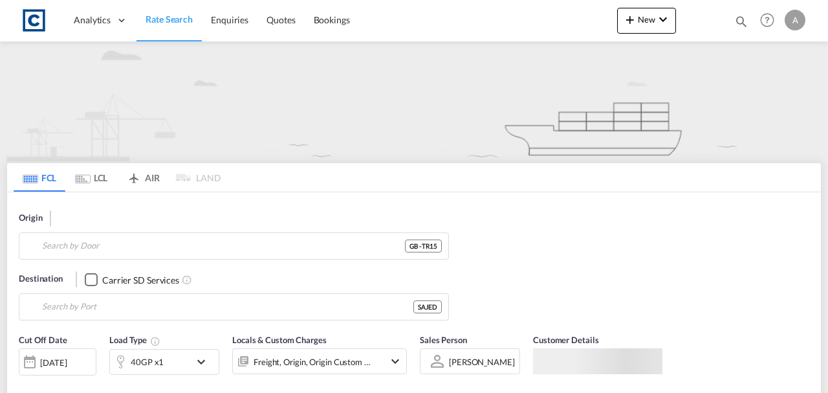
type input "TR15"
type input "Jeddah, SAJED"
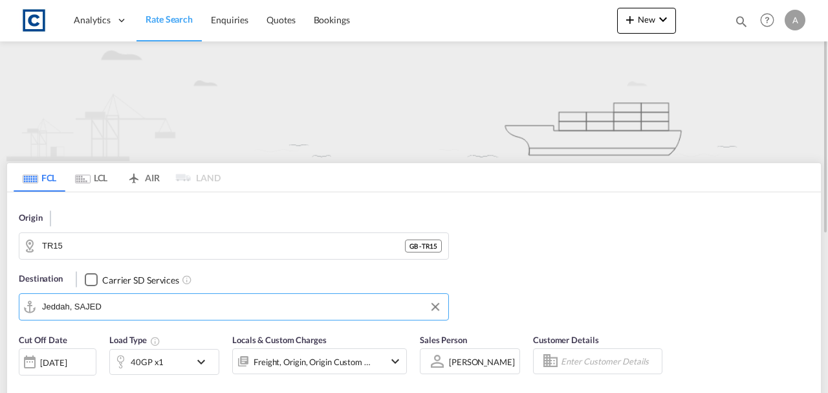
click at [171, 300] on input "Jeddah, SAJED" at bounding box center [242, 306] width 400 height 19
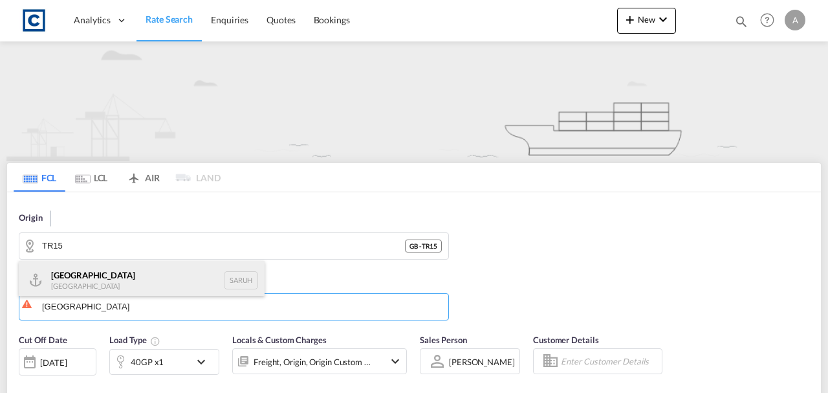
click at [138, 281] on div "[GEOGRAPHIC_DATA] [GEOGRAPHIC_DATA] [GEOGRAPHIC_DATA]" at bounding box center [142, 280] width 246 height 39
type input "[GEOGRAPHIC_DATA], [GEOGRAPHIC_DATA]"
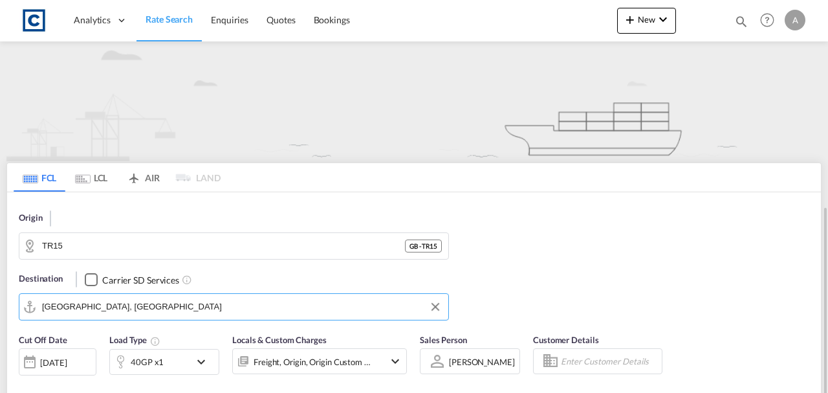
scroll to position [129, 0]
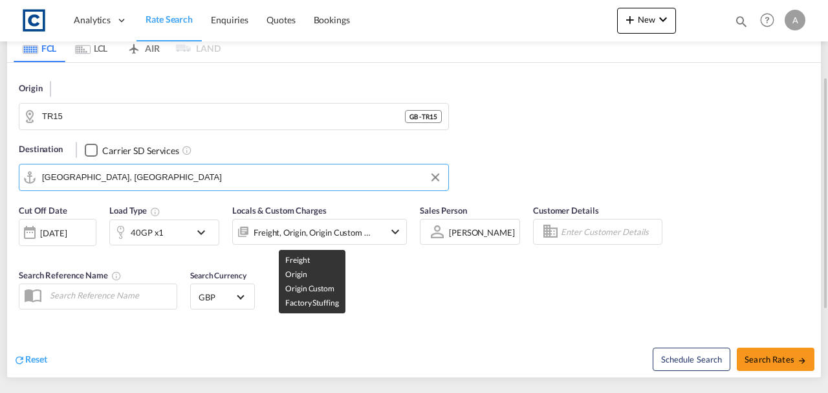
click at [316, 226] on div "Freight, Origin, Origin Custom +1" at bounding box center [313, 232] width 118 height 18
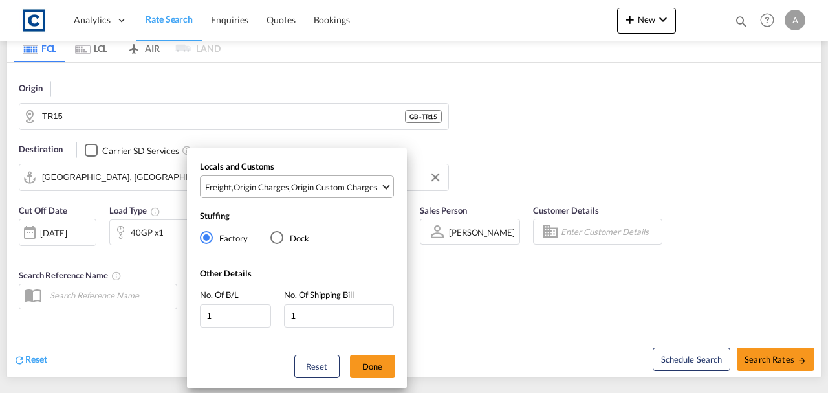
click at [316, 186] on div "Origin Custom Charges" at bounding box center [334, 187] width 87 height 12
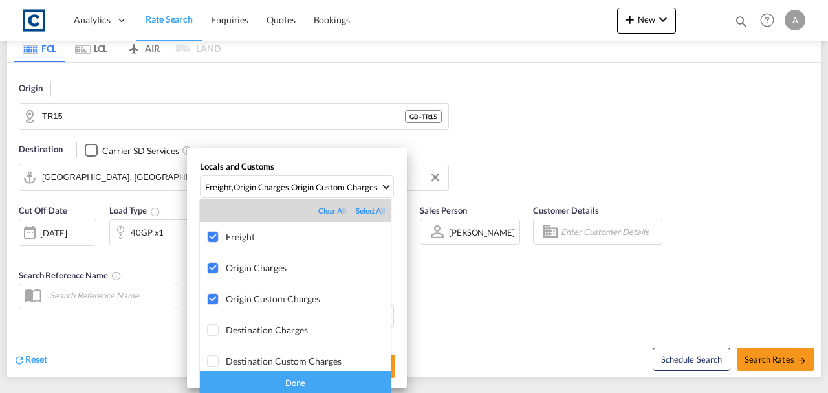
click at [291, 386] on div "Done" at bounding box center [295, 382] width 191 height 23
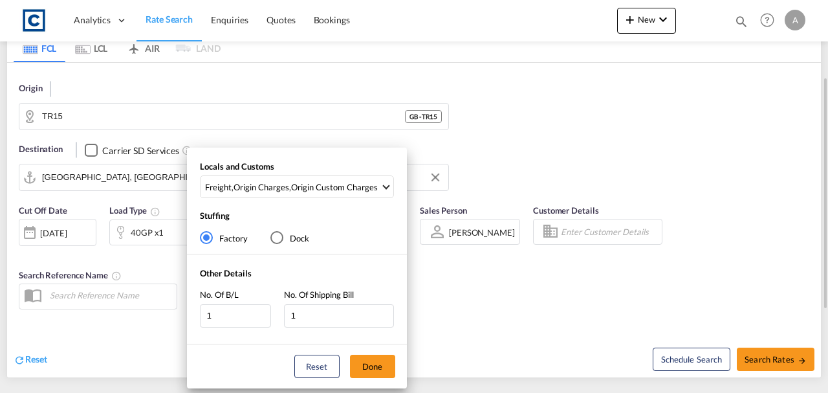
drag, startPoint x: 376, startPoint y: 367, endPoint x: 634, endPoint y: 341, distance: 258.6
click at [377, 366] on button "Done" at bounding box center [372, 365] width 45 height 23
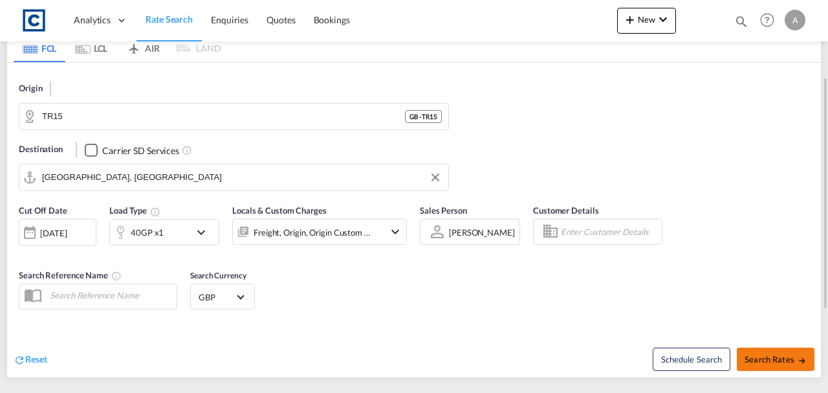
click at [759, 354] on span "Search Rates" at bounding box center [775, 359] width 62 height 10
type input "TR15 to SARUH / [DATE]"
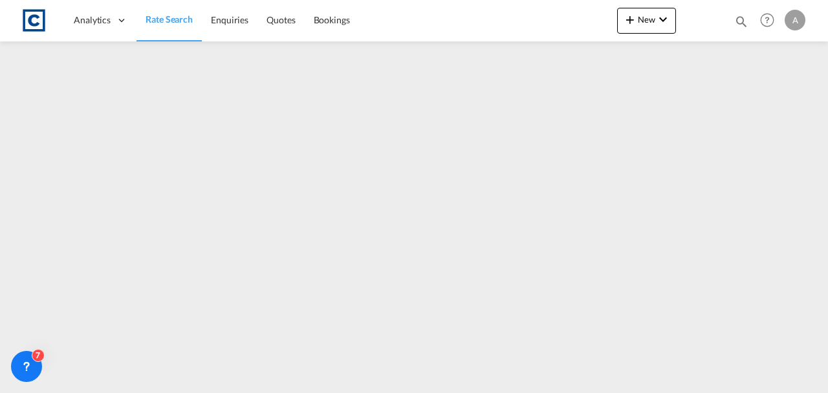
click at [177, 17] on span "Rate Search" at bounding box center [169, 19] width 47 height 11
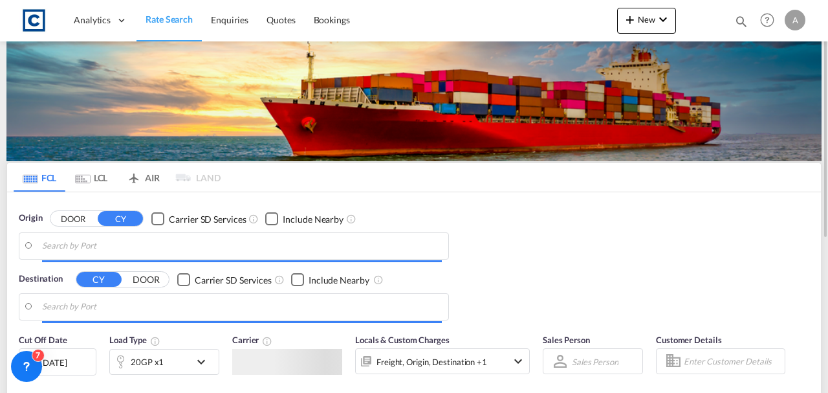
type input "GB-TR15, [GEOGRAPHIC_DATA]"
type input "[GEOGRAPHIC_DATA], [GEOGRAPHIC_DATA]"
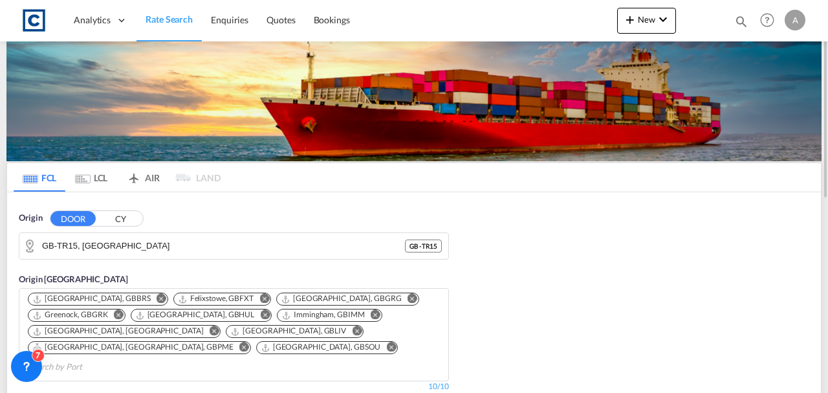
scroll to position [215, 0]
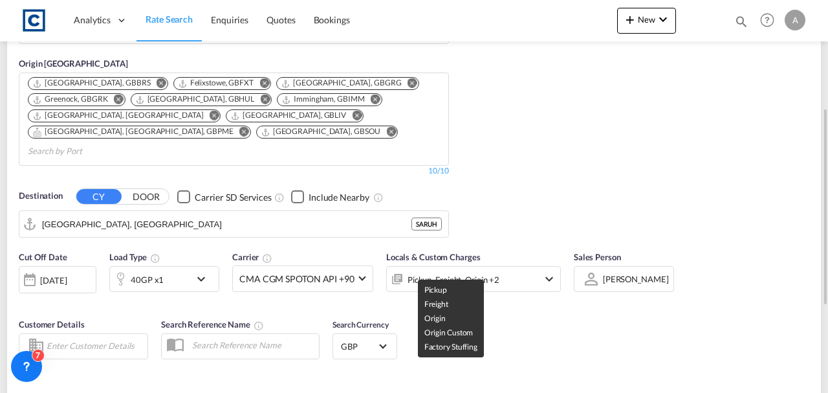
click at [478, 270] on div "Pickup, Freight, Origin +2" at bounding box center [453, 279] width 92 height 18
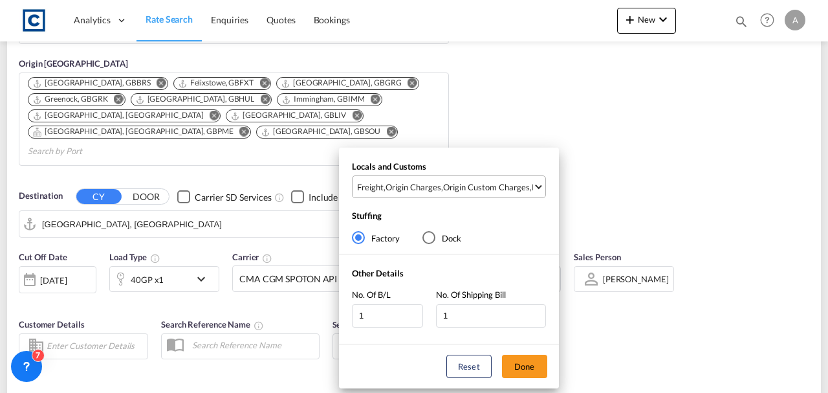
click at [477, 194] on md-select-value "Freight , Origin Charges , Origin Custom Charges , Pickup Charges" at bounding box center [450, 186] width 189 height 21
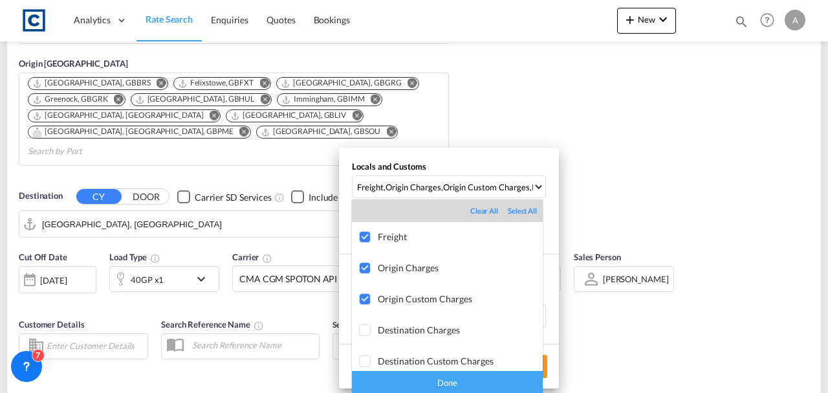
click at [481, 384] on div "Done" at bounding box center [447, 382] width 191 height 23
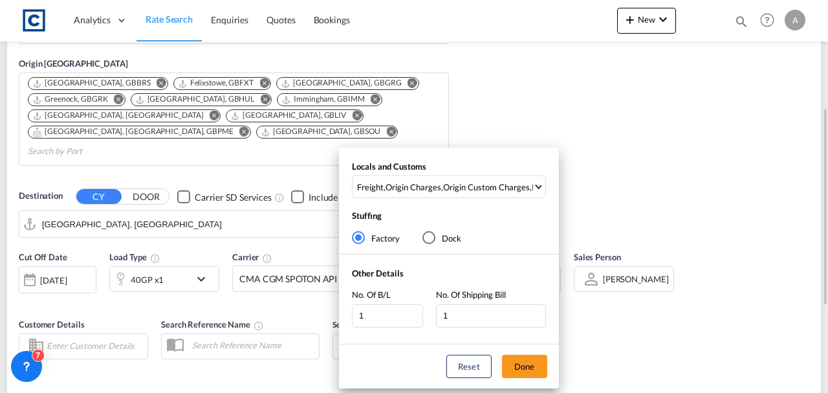
click at [532, 367] on button "Done" at bounding box center [524, 365] width 45 height 23
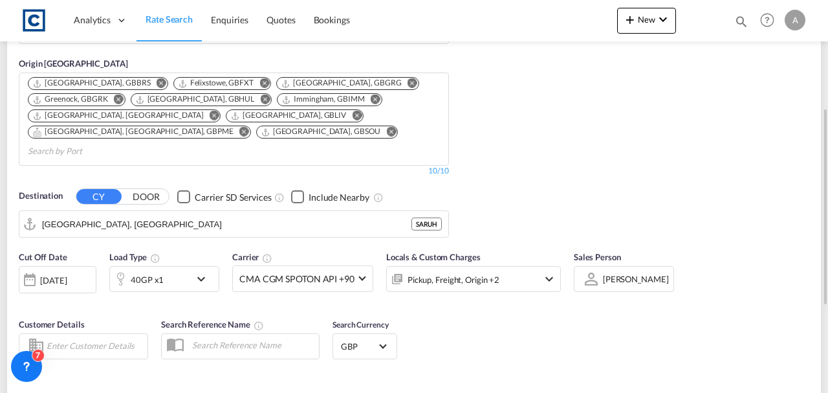
type input "TR15 to SARUH / [DATE]"
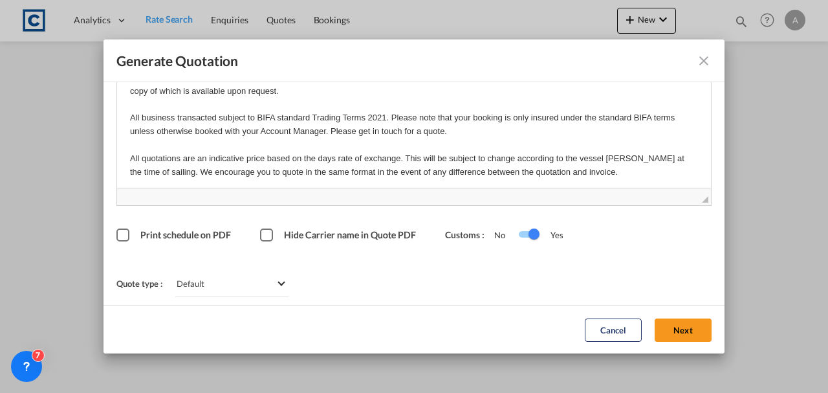
drag, startPoint x: 678, startPoint y: 327, endPoint x: 602, endPoint y: 323, distance: 75.8
click at [678, 327] on button "Next" at bounding box center [682, 329] width 57 height 23
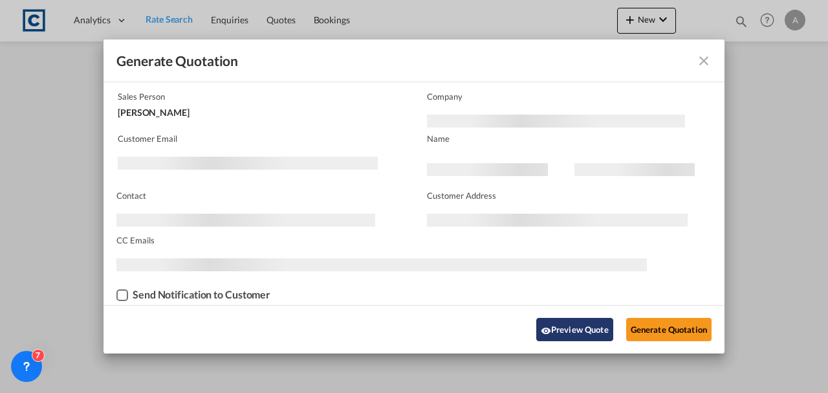
scroll to position [78, 0]
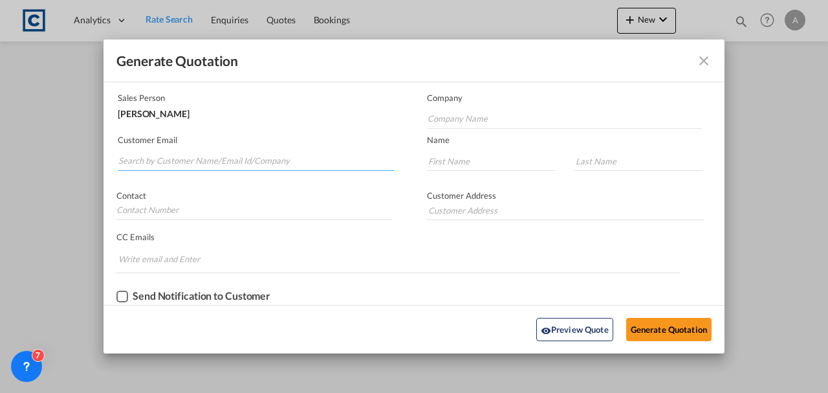
click at [162, 158] on input "Search by Customer Name/Email Id/Company" at bounding box center [256, 160] width 276 height 19
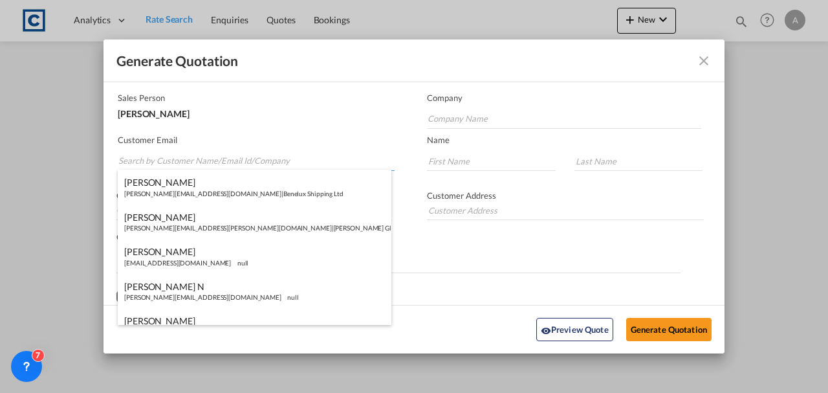
paste input "[EMAIL_ADDRESS][DOMAIN_NAME]"
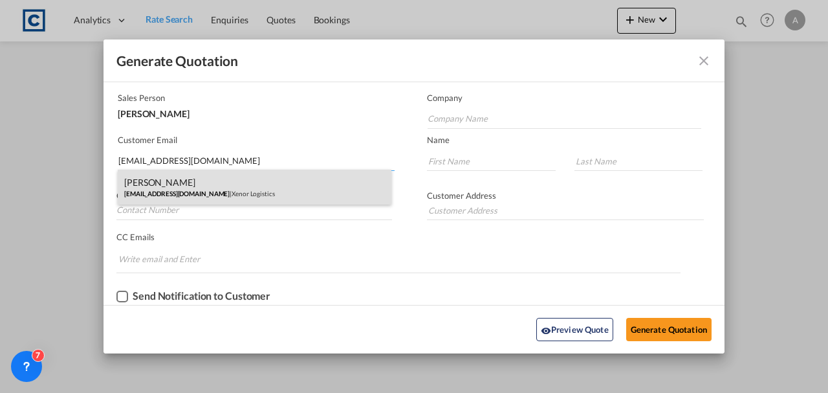
type input "[EMAIL_ADDRESS][DOMAIN_NAME]"
click at [220, 182] on div "[PERSON_NAME] [PERSON_NAME][EMAIL_ADDRESS][DOMAIN_NAME] | Xenor Logistics" at bounding box center [255, 186] width 274 height 35
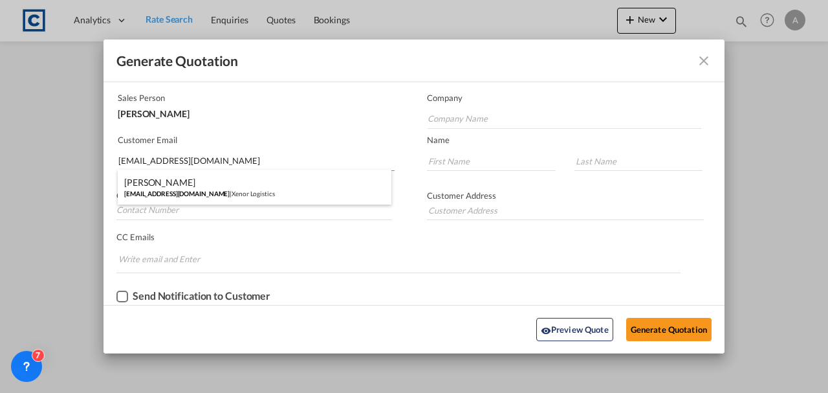
type input "Xenor Logistics"
type input "[PERSON_NAME]"
type input "O'Donoughoe"
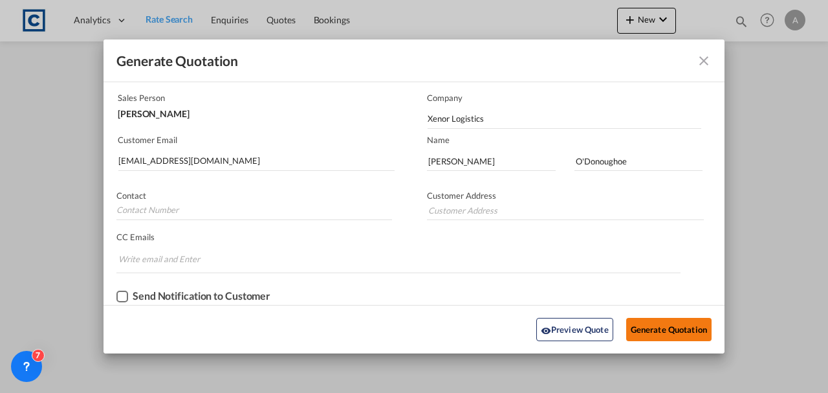
click at [650, 321] on button "Generate Quotation" at bounding box center [668, 329] width 85 height 23
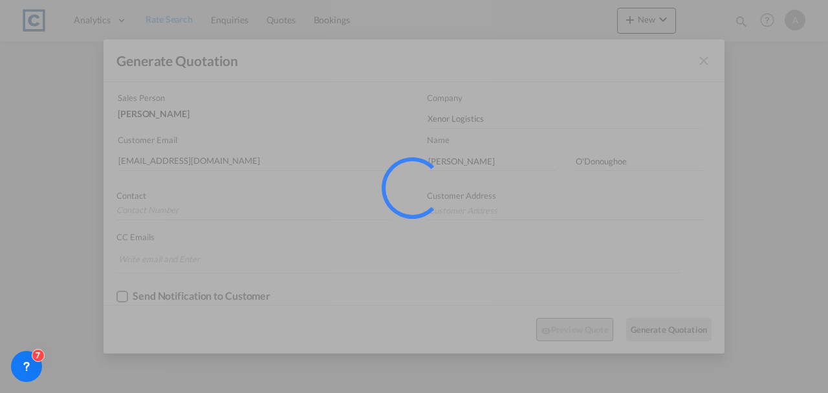
scroll to position [0, 0]
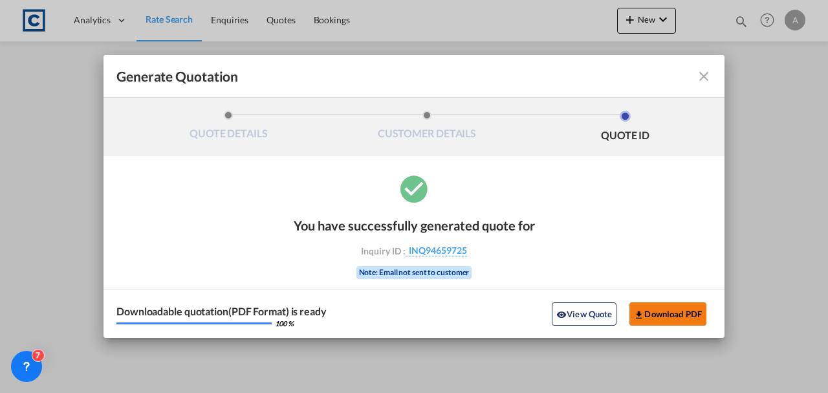
click at [658, 304] on button "Download PDF" at bounding box center [667, 313] width 77 height 23
